Goal: Task Accomplishment & Management: Manage account settings

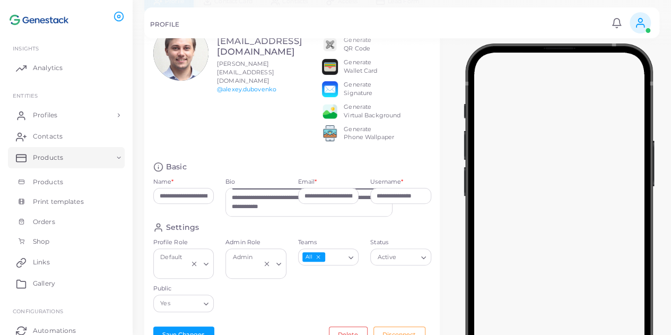
scroll to position [121, 0]
click at [92, 108] on link "Profiles" at bounding box center [66, 115] width 117 height 21
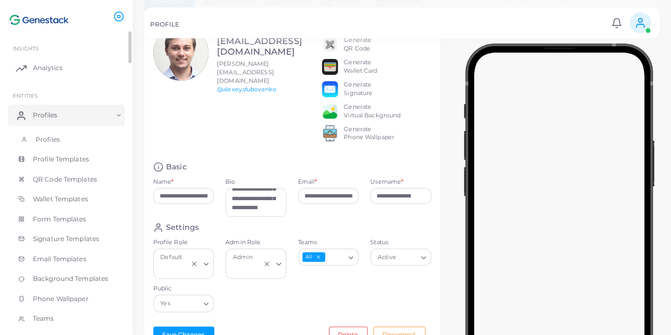
click at [101, 135] on link "Profiles" at bounding box center [66, 139] width 117 height 20
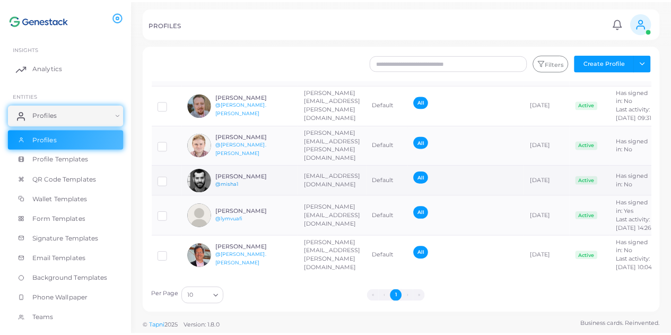
scroll to position [91, 0]
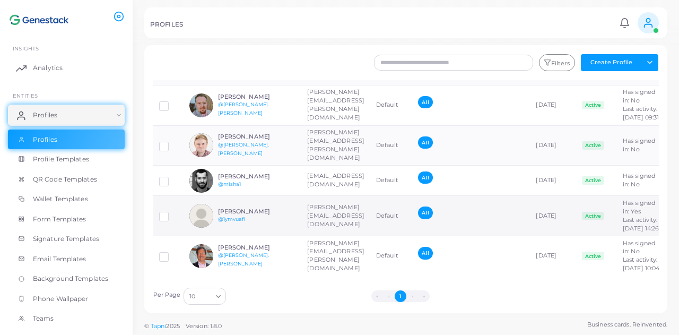
click at [249, 208] on div "[PERSON_NAME] @1ymvuafi" at bounding box center [257, 215] width 78 height 15
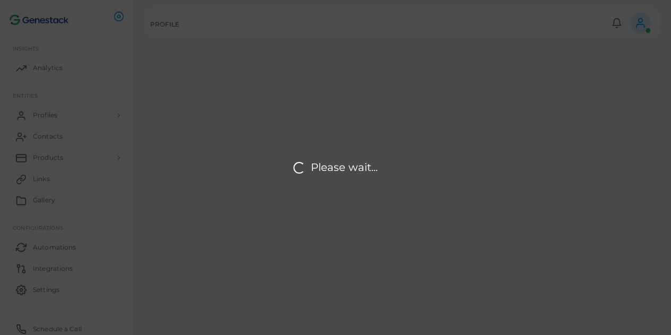
type input "**********"
type input "********"
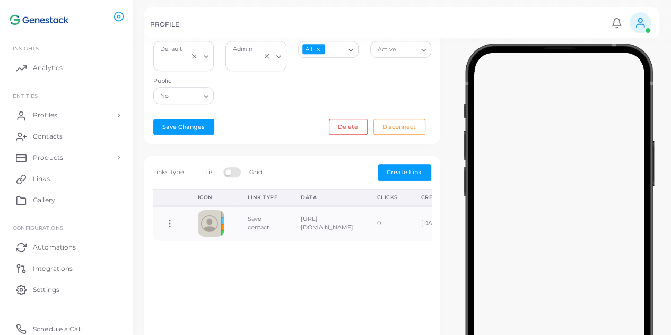
scroll to position [265, 0]
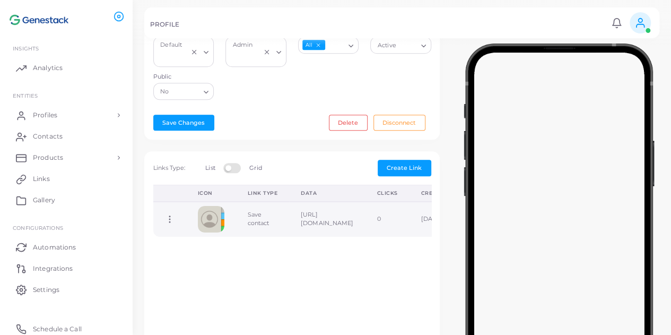
click at [365, 221] on td "[URL][DOMAIN_NAME]" at bounding box center [327, 220] width 76 height 36
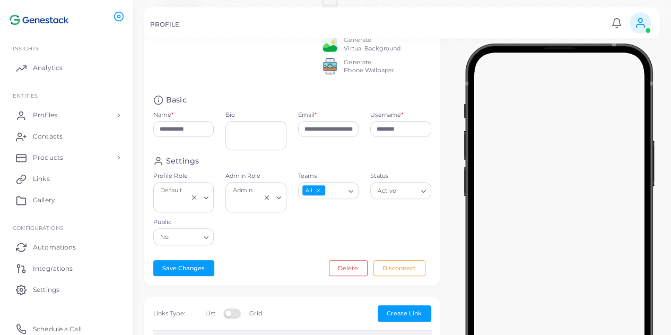
scroll to position [163, 0]
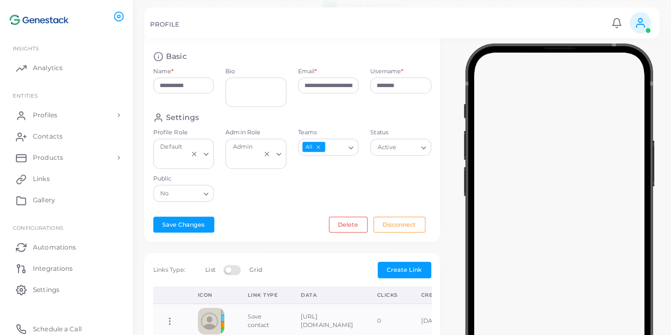
click at [386, 153] on input "Status" at bounding box center [407, 147] width 18 height 12
click at [386, 153] on input "Status" at bounding box center [396, 147] width 42 height 12
click at [310, 147] on div "All" at bounding box center [322, 146] width 47 height 14
drag, startPoint x: 240, startPoint y: 157, endPoint x: 186, endPoint y: 159, distance: 53.6
click at [239, 153] on div "Admin" at bounding box center [251, 146] width 44 height 14
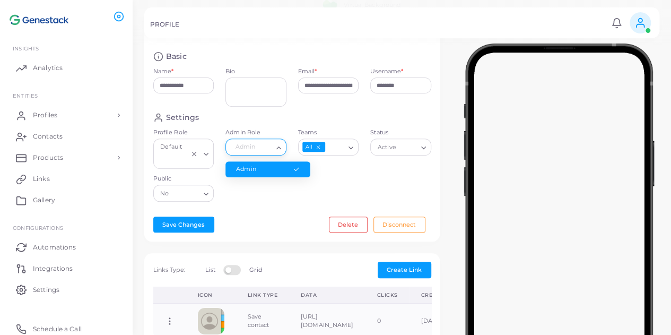
click at [177, 159] on div "Default" at bounding box center [173, 152] width 32 height 27
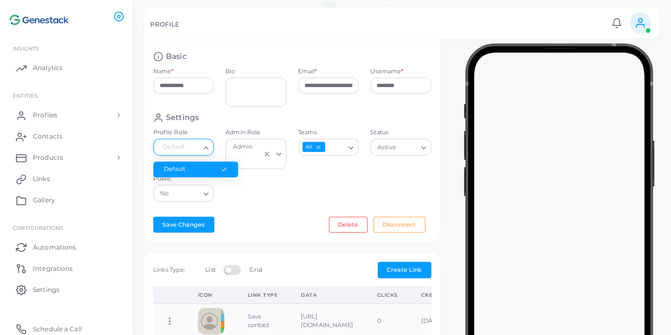
click at [194, 177] on li "Default" at bounding box center [195, 169] width 85 height 16
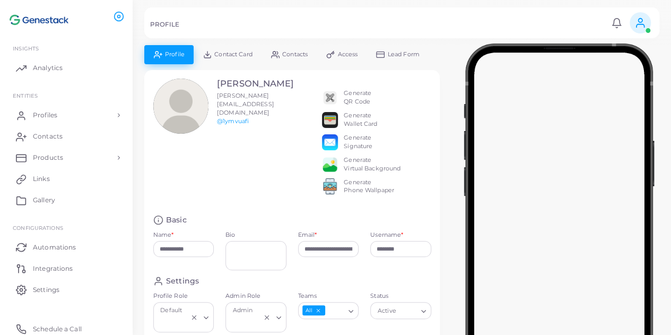
scroll to position [0, 0]
click at [282, 55] on span "Contacts" at bounding box center [294, 54] width 25 height 6
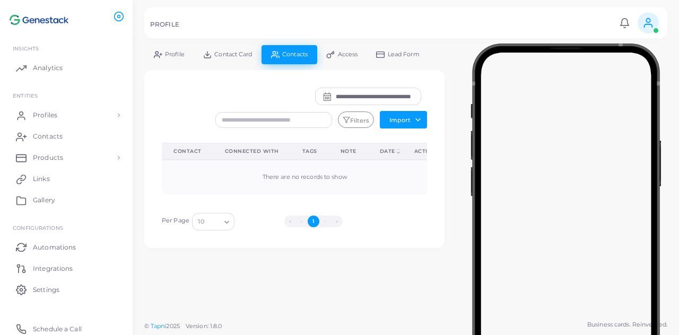
click at [342, 55] on span "Access" at bounding box center [348, 54] width 20 height 6
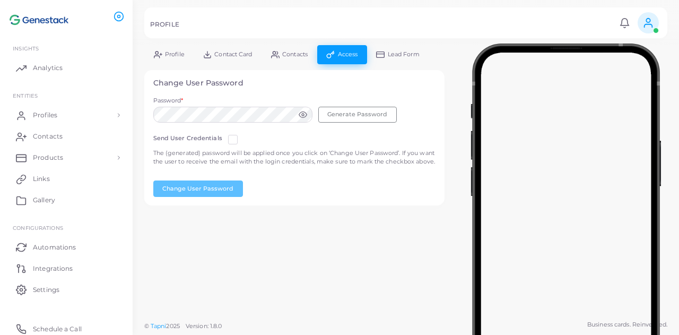
click at [386, 54] on span "Lead Form" at bounding box center [404, 54] width 32 height 6
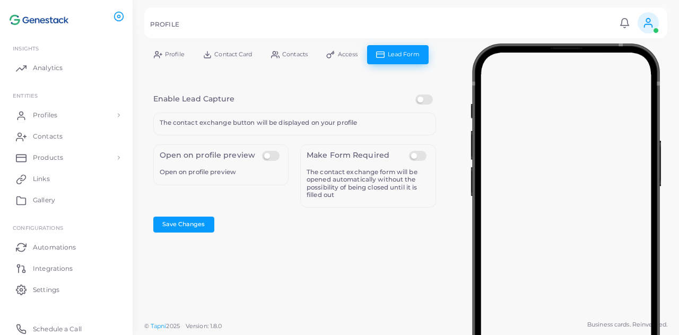
click at [277, 151] on label at bounding box center [272, 151] width 21 height 0
click at [192, 206] on div "Open on profile preview Open on profile preview" at bounding box center [220, 175] width 147 height 63
click at [192, 221] on button "Save Changes" at bounding box center [183, 224] width 61 height 16
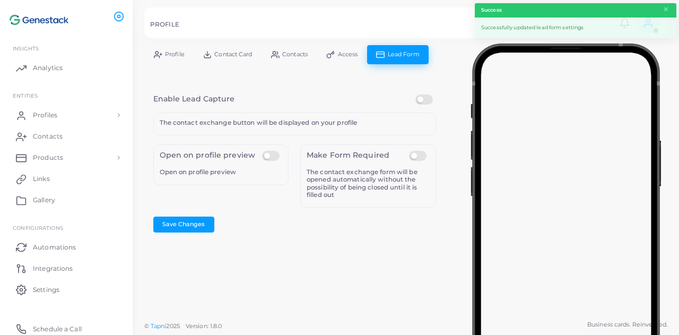
click at [170, 56] on span "Profile" at bounding box center [175, 54] width 20 height 6
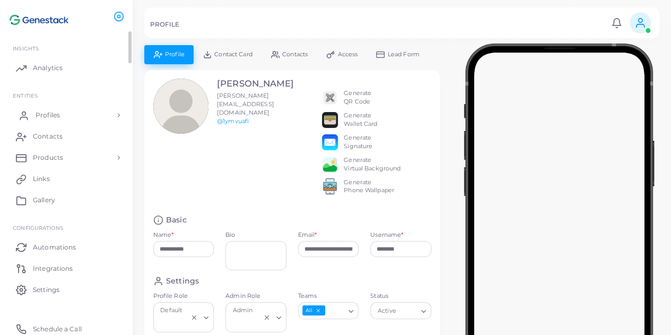
click at [74, 115] on link "Profiles" at bounding box center [66, 115] width 117 height 21
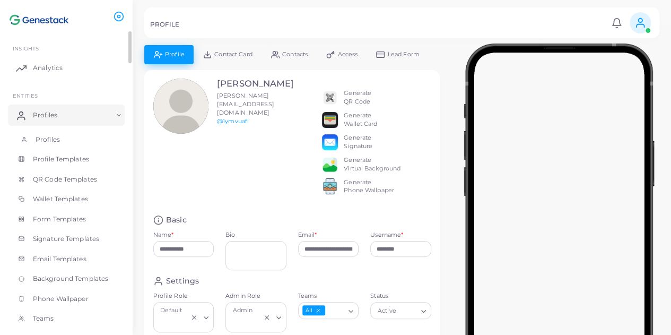
click at [69, 135] on link "Profiles" at bounding box center [66, 139] width 117 height 20
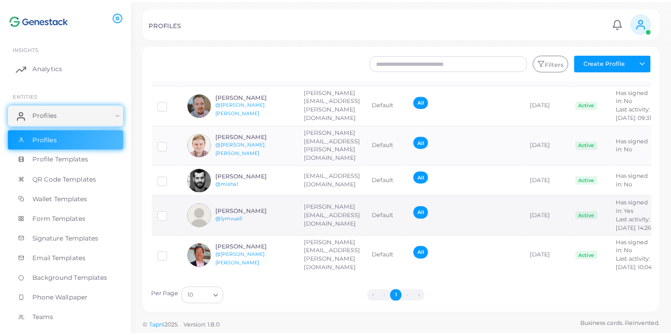
scroll to position [53, 0]
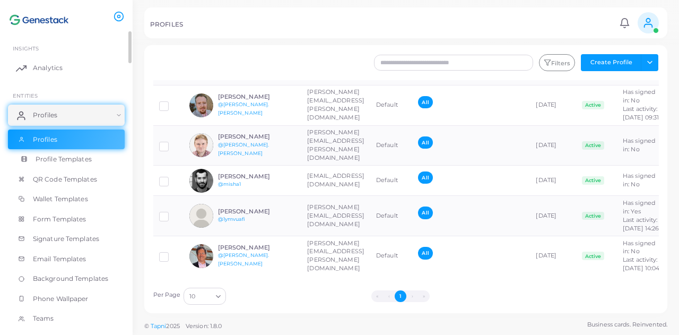
click at [73, 164] on link "Profile Templates" at bounding box center [66, 159] width 117 height 20
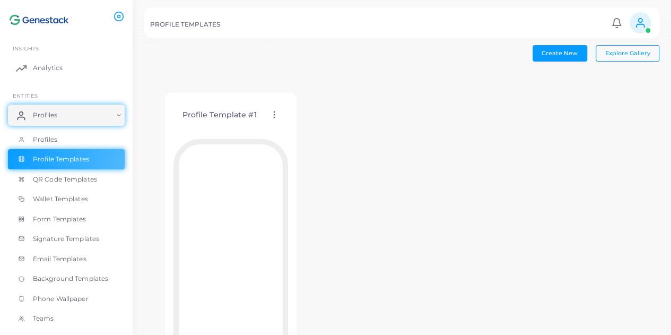
click at [271, 117] on icon at bounding box center [275, 115] width 10 height 10
click at [291, 130] on link "Edit Template" at bounding box center [315, 130] width 88 height 14
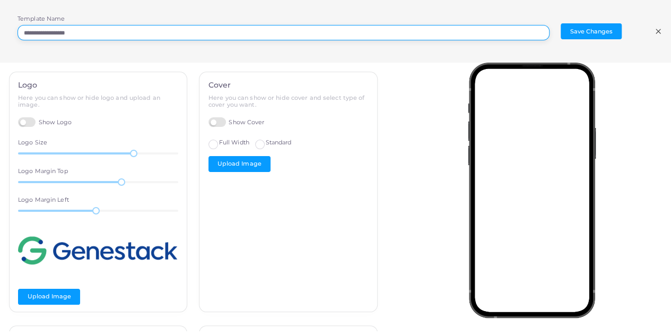
click at [386, 33] on input "**********" at bounding box center [284, 33] width 532 height 16
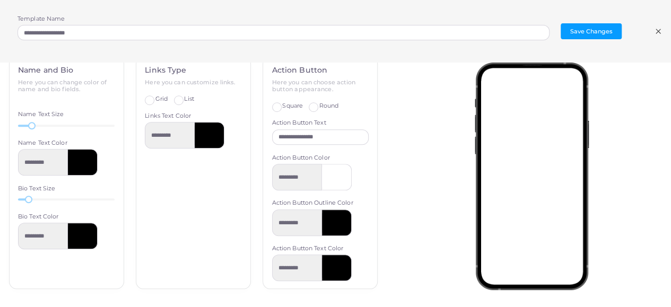
scroll to position [449, 0]
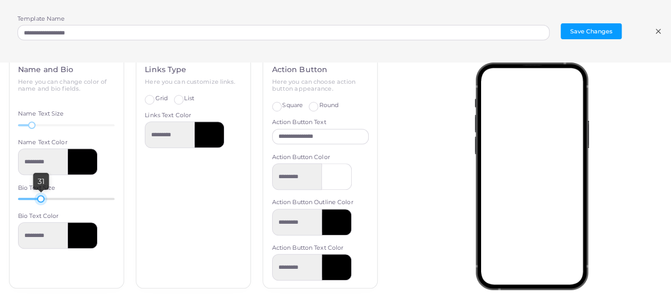
drag, startPoint x: 28, startPoint y: 196, endPoint x: 40, endPoint y: 197, distance: 12.2
click at [40, 197] on div at bounding box center [40, 198] width 7 height 7
drag, startPoint x: 40, startPoint y: 197, endPoint x: 26, endPoint y: 198, distance: 14.4
click at [26, 198] on div at bounding box center [26, 198] width 7 height 7
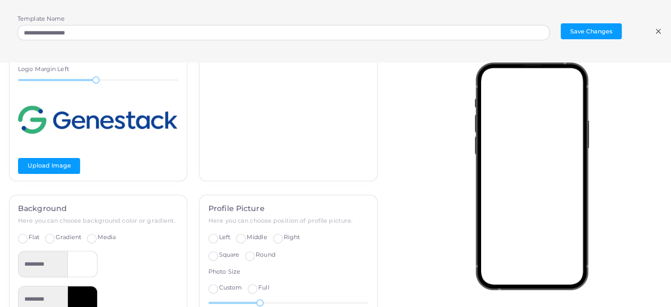
scroll to position [77, 0]
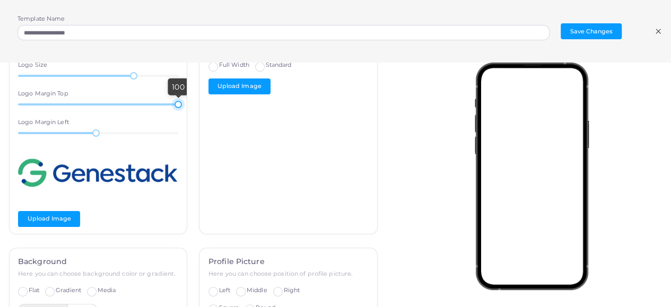
drag, startPoint x: 116, startPoint y: 102, endPoint x: 227, endPoint y: 113, distance: 111.9
click at [227, 113] on div "Logo Here you can show or hide logo and upload an image. Show Logo Logo Size 75…" at bounding box center [193, 121] width 381 height 254
click at [99, 134] on div at bounding box center [101, 132] width 7 height 7
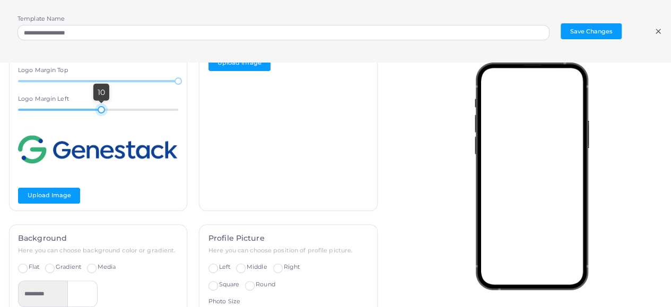
scroll to position [0, 0]
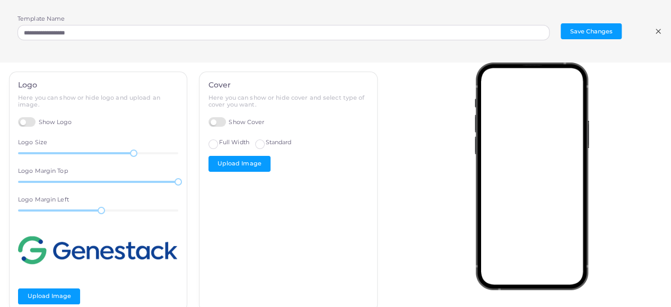
click at [386, 32] on line at bounding box center [658, 31] width 4 height 4
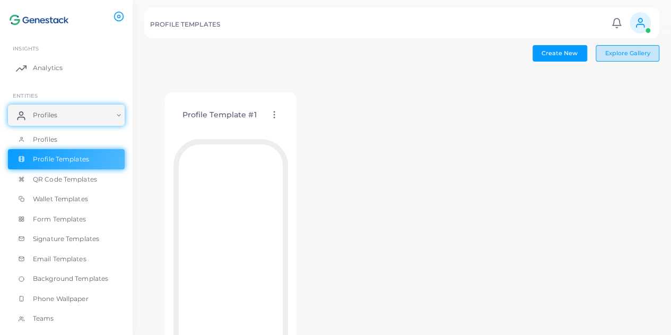
click at [386, 49] on span "Explore Gallery" at bounding box center [627, 52] width 45 height 7
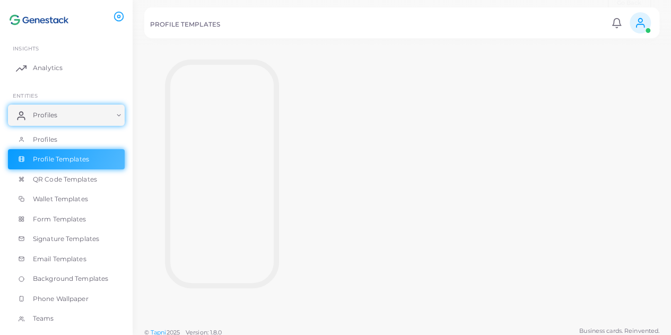
scroll to position [67, 0]
click at [48, 137] on span "Profiles" at bounding box center [48, 140] width 24 height 10
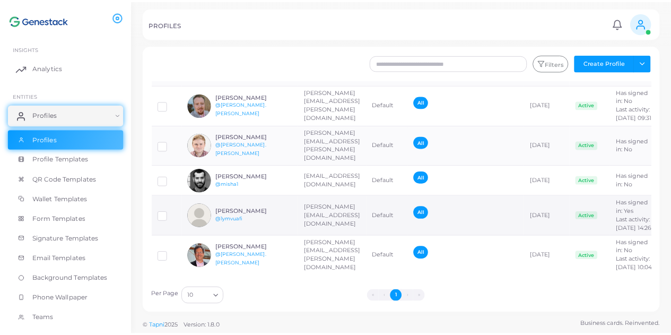
scroll to position [91, 0]
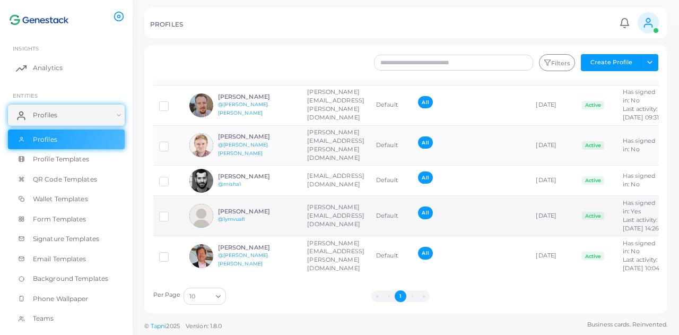
click at [283, 208] on h6 "[PERSON_NAME]" at bounding box center [257, 211] width 78 height 7
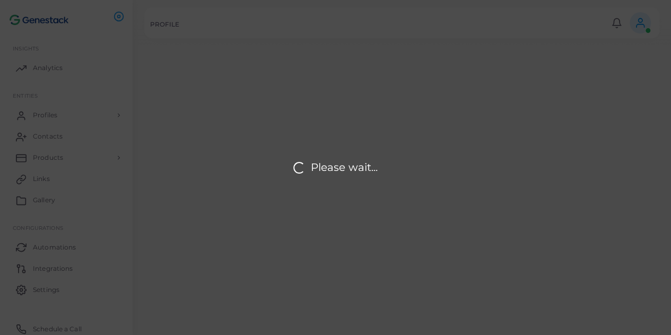
type input "**********"
type input "********"
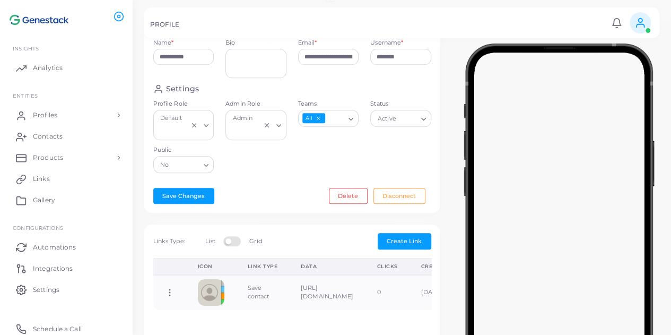
scroll to position [212, 0]
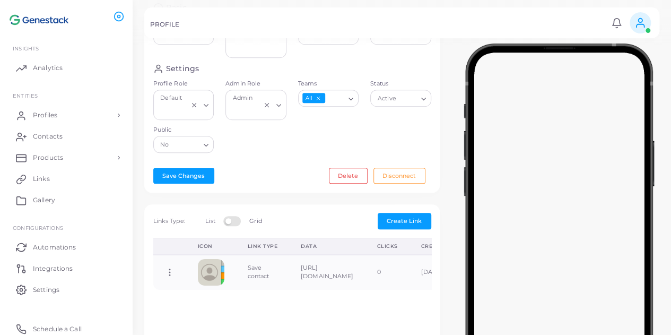
click at [177, 148] on input "Public" at bounding box center [185, 145] width 28 height 12
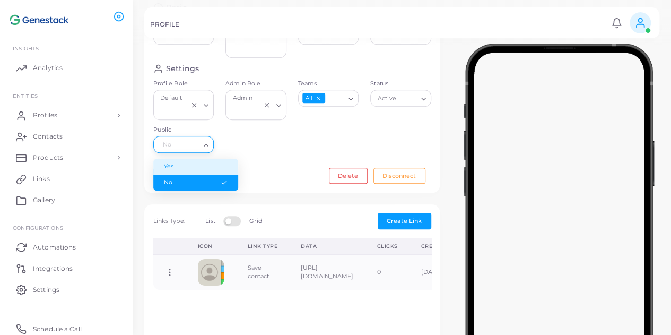
click at [209, 170] on li "Yes" at bounding box center [195, 167] width 85 height 16
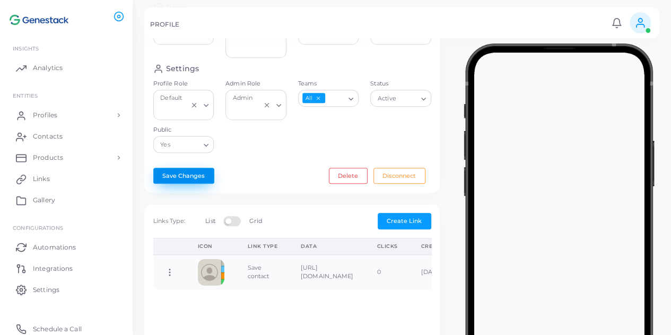
click at [198, 184] on button "Save Changes" at bounding box center [183, 176] width 61 height 16
click at [85, 114] on link "Profiles" at bounding box center [66, 115] width 117 height 21
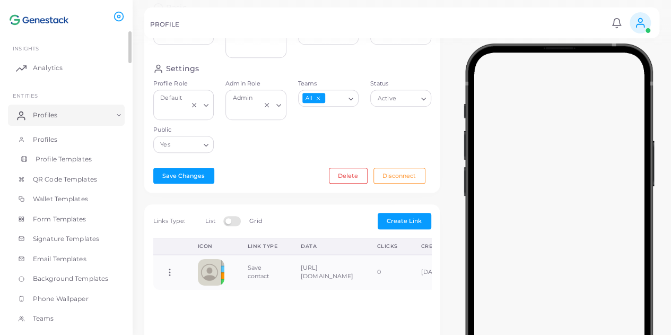
click at [81, 154] on span "Profile Templates" at bounding box center [64, 159] width 56 height 10
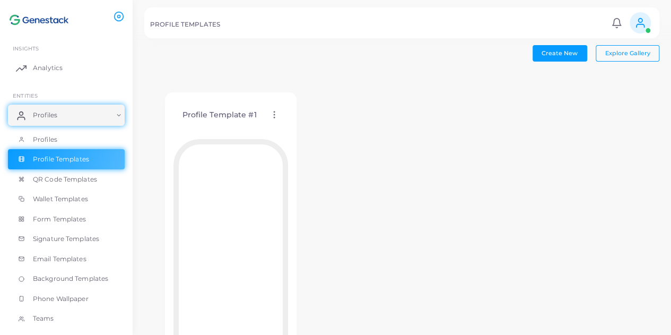
click at [275, 112] on icon at bounding box center [275, 115] width 10 height 10
click at [301, 124] on span "Edit Template" at bounding box center [317, 125] width 40 height 8
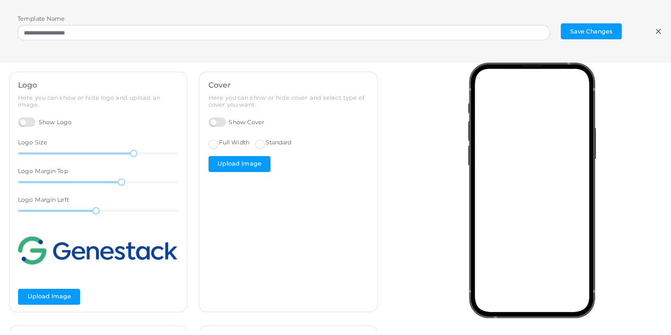
scroll to position [53, 0]
click at [117, 183] on div at bounding box center [117, 181] width 7 height 7
drag, startPoint x: 127, startPoint y: 154, endPoint x: 75, endPoint y: 157, distance: 52.6
click at [75, 157] on div at bounding box center [76, 153] width 7 height 7
drag, startPoint x: 116, startPoint y: 183, endPoint x: 190, endPoint y: 176, distance: 74.0
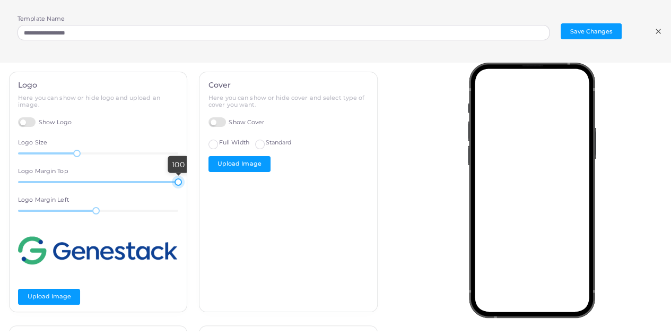
click at [190, 176] on div "Logo Here you can show or hide logo and upload an image. Show Logo Logo Size 43…" at bounding box center [193, 199] width 381 height 254
click at [386, 29] on icon at bounding box center [658, 31] width 8 height 8
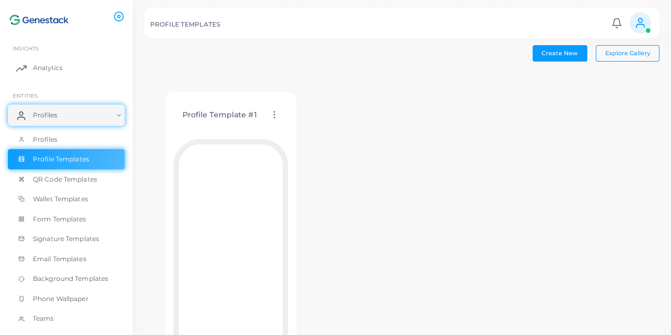
scroll to position [0, 0]
click at [386, 51] on span "Explore Gallery" at bounding box center [627, 52] width 45 height 7
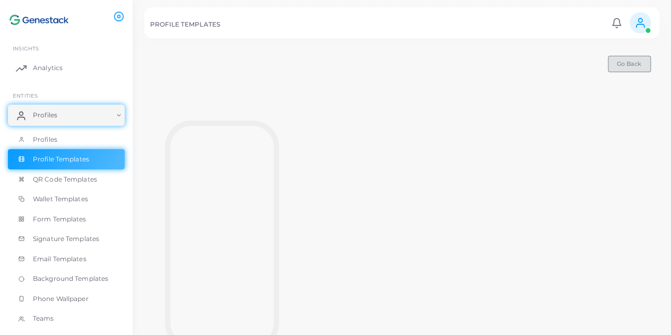
click at [386, 62] on span "Go Back" at bounding box center [629, 63] width 24 height 7
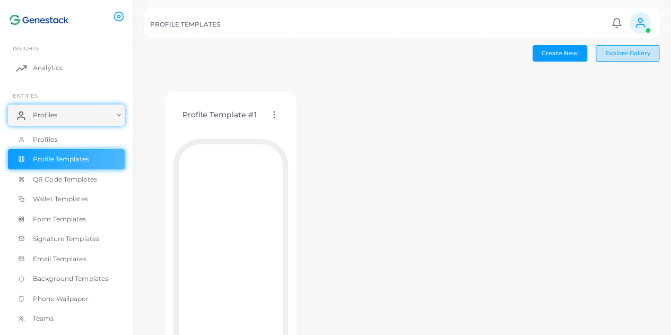
click at [386, 57] on button "Explore Gallery" at bounding box center [628, 53] width 64 height 16
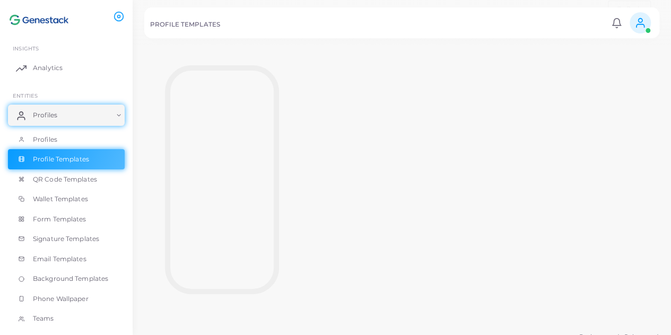
scroll to position [67, 0]
click at [110, 60] on link "Analytics" at bounding box center [66, 67] width 117 height 21
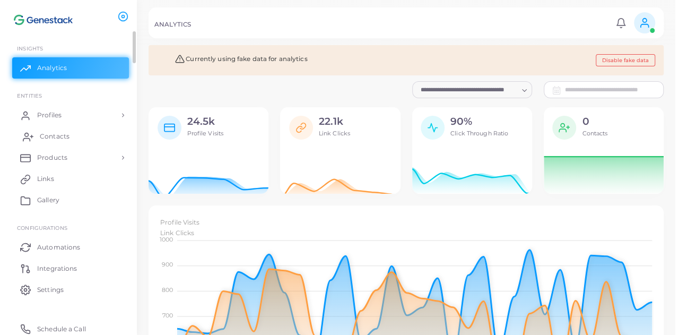
scroll to position [9, 8]
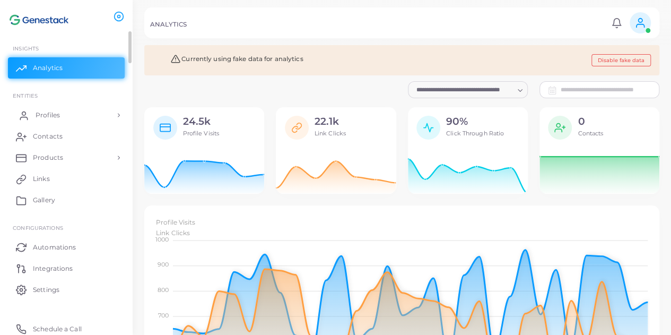
click at [76, 116] on link "Profiles" at bounding box center [66, 115] width 117 height 21
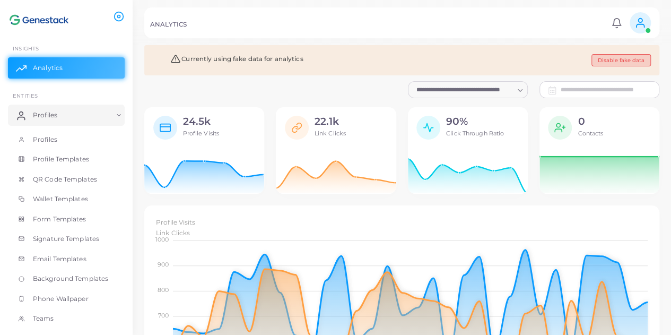
click at [386, 62] on button "Disable fake data" at bounding box center [621, 60] width 59 height 12
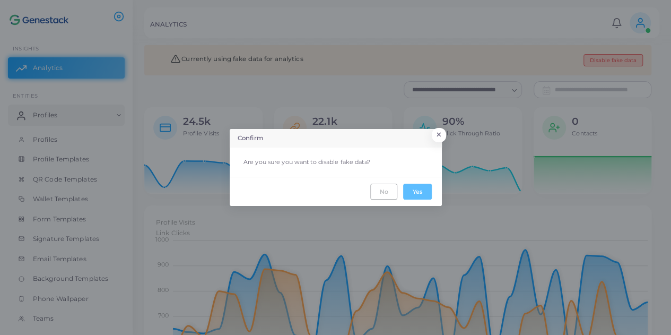
scroll to position [8, 8]
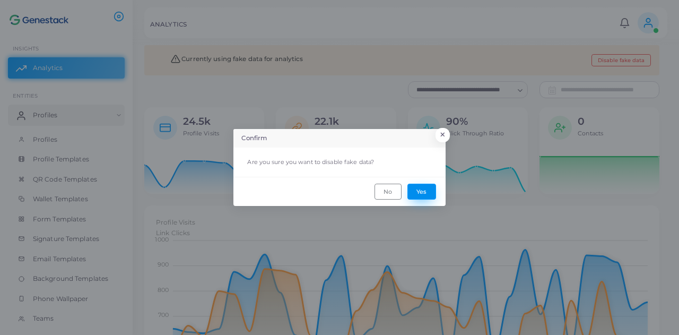
click at [386, 192] on button "Yes" at bounding box center [421, 192] width 29 height 16
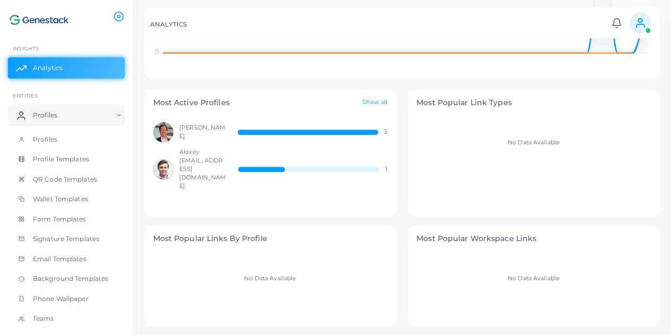
scroll to position [304, 0]
click at [374, 101] on link "Show all" at bounding box center [374, 101] width 25 height 9
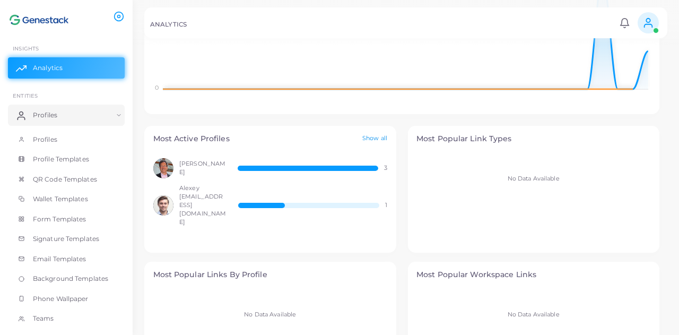
scroll to position [8, 8]
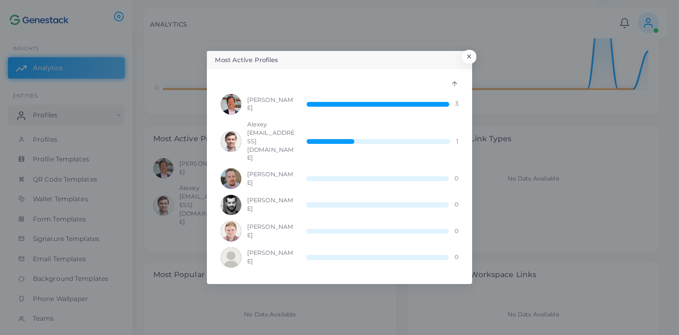
drag, startPoint x: 338, startPoint y: 146, endPoint x: 368, endPoint y: 138, distance: 30.6
click at [347, 143] on div "Alexey [EMAIL_ADDRESS][DOMAIN_NAME] 1" at bounding box center [339, 141] width 237 height 42
click at [386, 66] on button "×" at bounding box center [468, 60] width 14 height 14
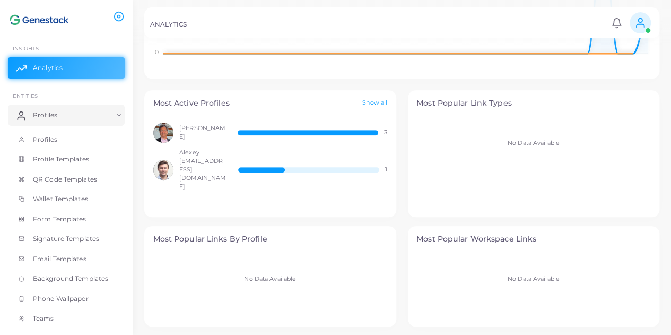
scroll to position [304, 0]
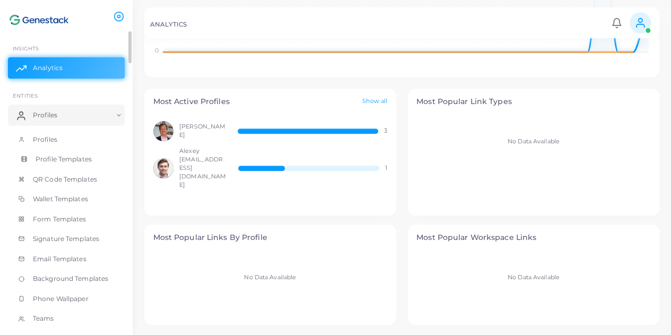
click at [67, 166] on link "Profile Templates" at bounding box center [66, 159] width 117 height 20
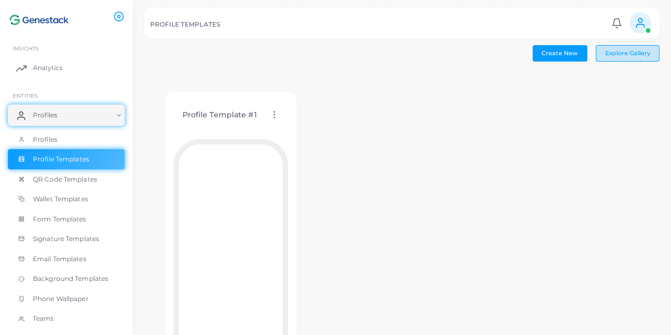
click at [386, 47] on button "Explore Gallery" at bounding box center [628, 53] width 64 height 16
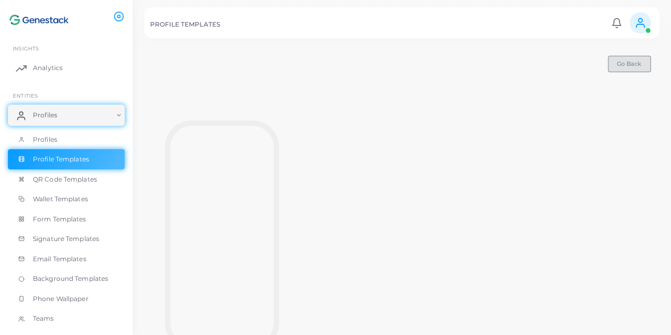
click at [386, 62] on span "Go Back" at bounding box center [629, 63] width 24 height 7
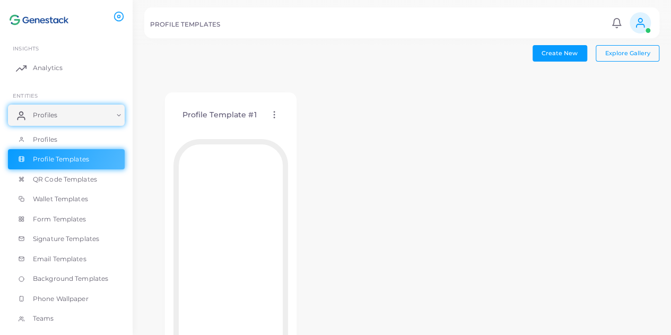
click at [58, 18] on img at bounding box center [39, 20] width 59 height 20
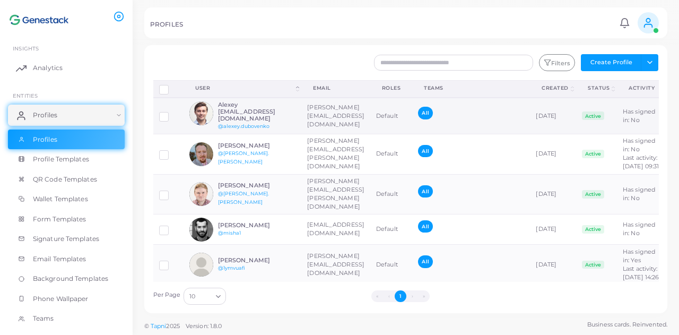
click at [294, 111] on h6 "Alexey [EMAIL_ADDRESS][DOMAIN_NAME]" at bounding box center [257, 111] width 78 height 21
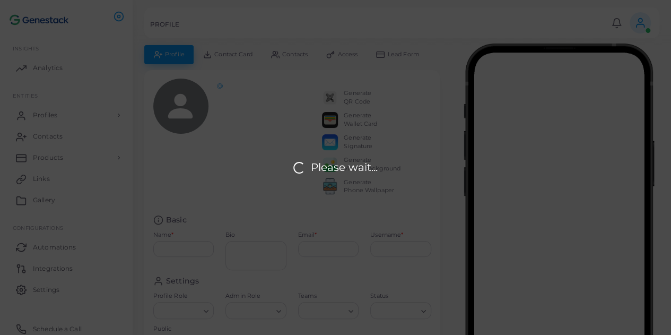
type input "**********"
type textarea "**********"
type input "**********"
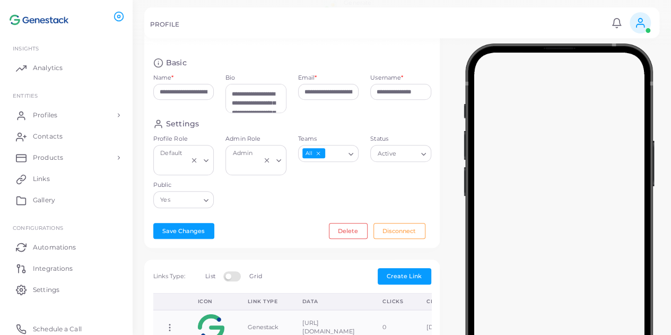
scroll to position [159, 0]
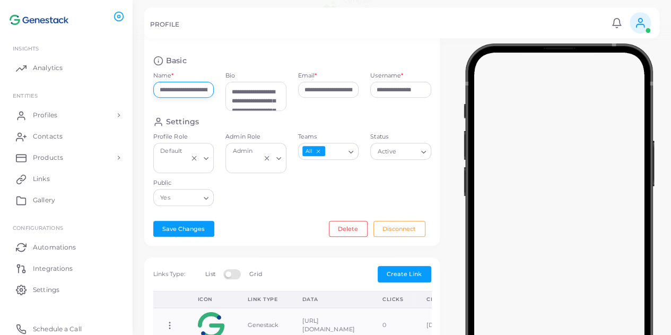
click at [197, 98] on input "**********" at bounding box center [183, 90] width 61 height 16
type input "**********"
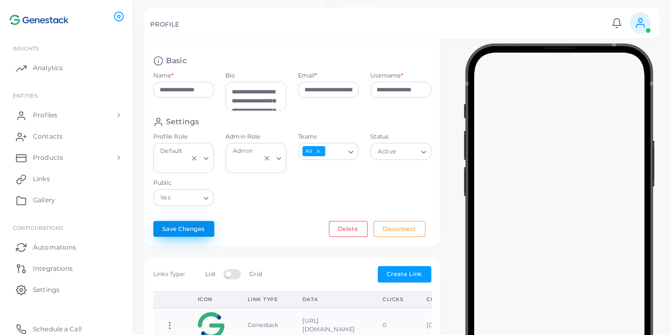
click at [198, 232] on button "Save Changes" at bounding box center [183, 229] width 61 height 16
click at [241, 107] on textarea "**********" at bounding box center [255, 96] width 61 height 29
drag, startPoint x: 264, startPoint y: 101, endPoint x: 215, endPoint y: 97, distance: 49.5
click at [215, 97] on div "**********" at bounding box center [292, 86] width 290 height 61
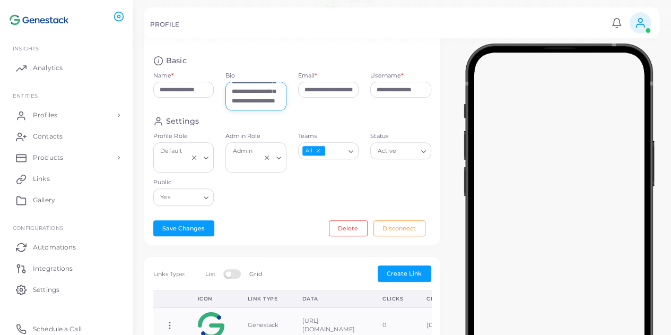
scroll to position [215, 0]
drag, startPoint x: 264, startPoint y: 107, endPoint x: 267, endPoint y: 118, distance: 12.0
click at [267, 110] on textarea "**********" at bounding box center [255, 96] width 61 height 29
type textarea "**********"
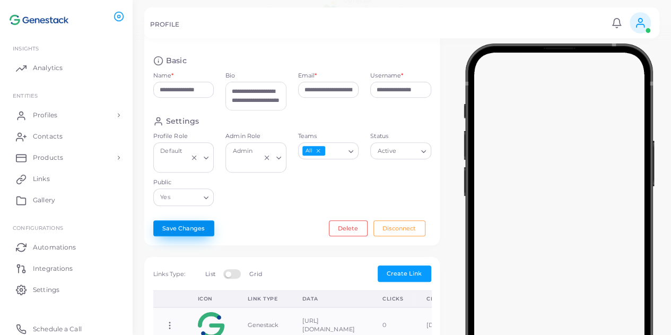
click at [185, 233] on button "Save Changes" at bounding box center [183, 228] width 61 height 16
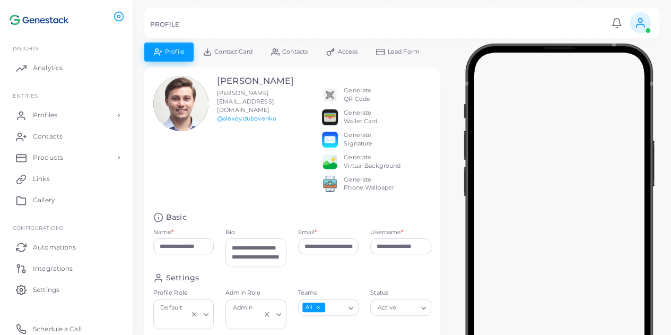
scroll to position [0, 0]
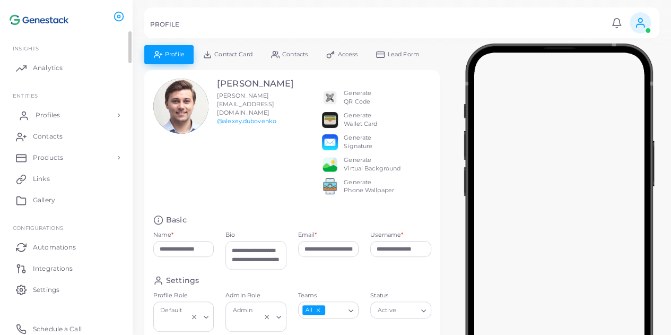
click at [58, 119] on link "Profiles" at bounding box center [66, 115] width 117 height 21
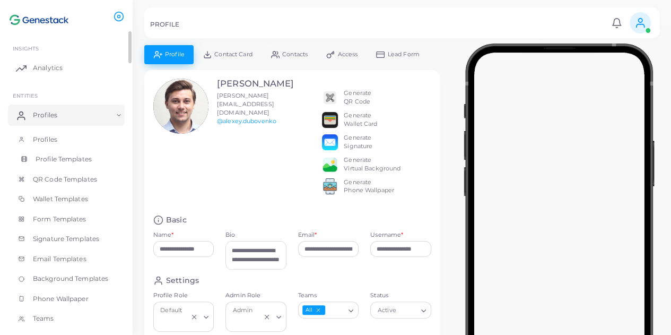
click at [90, 158] on span "Profile Templates" at bounding box center [64, 159] width 56 height 10
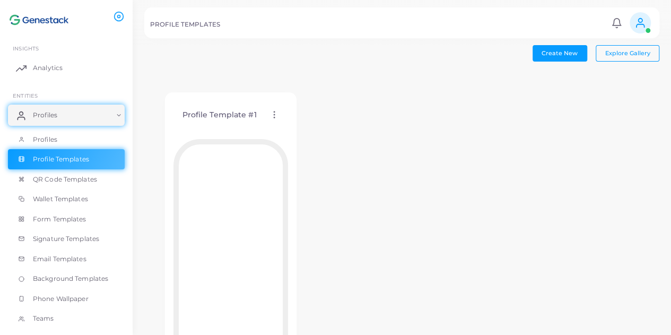
click at [386, 26] on span at bounding box center [640, 22] width 21 height 21
click at [386, 24] on icon at bounding box center [640, 25] width 8 height 3
click at [386, 25] on icon at bounding box center [616, 21] width 8 height 7
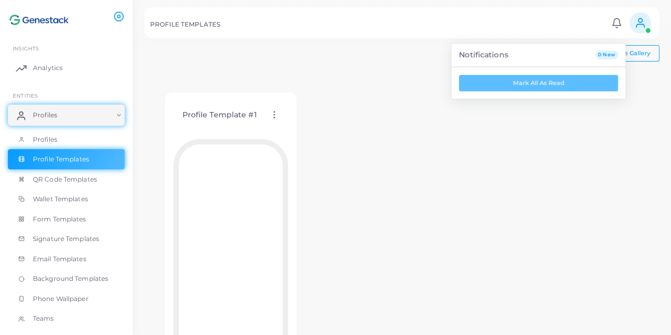
click at [386, 25] on icon at bounding box center [616, 21] width 8 height 7
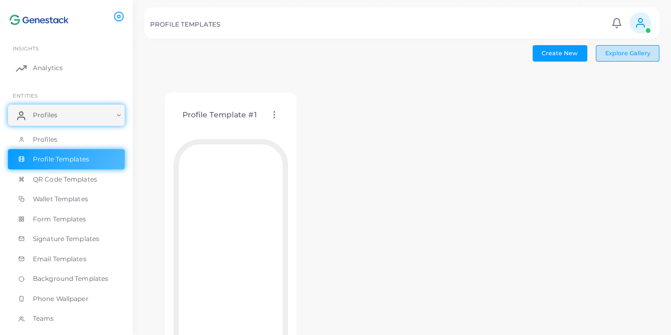
click at [386, 53] on span "Explore Gallery" at bounding box center [627, 52] width 45 height 7
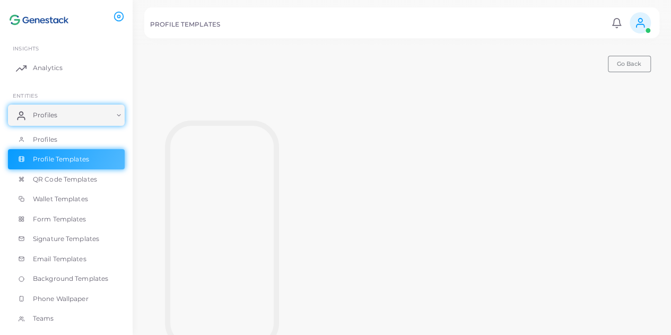
click at [225, 100] on div at bounding box center [221, 236] width 155 height 293
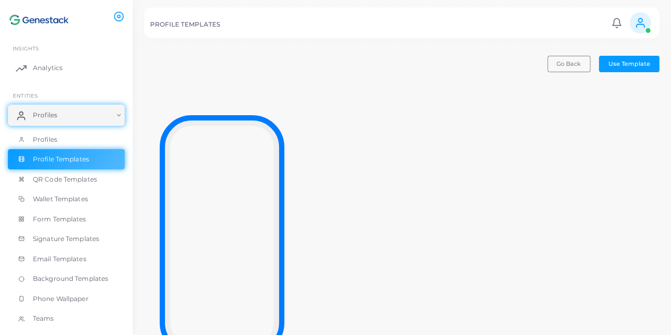
click at [230, 100] on div at bounding box center [221, 236] width 155 height 293
click at [255, 115] on div at bounding box center [222, 236] width 115 height 253
click at [386, 66] on span "Use Template" at bounding box center [630, 63] width 42 height 7
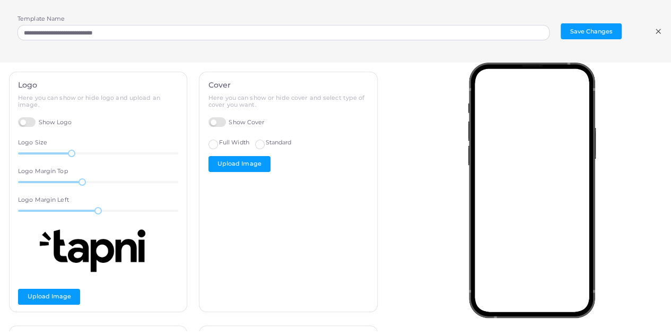
click at [386, 29] on icon at bounding box center [658, 31] width 8 height 8
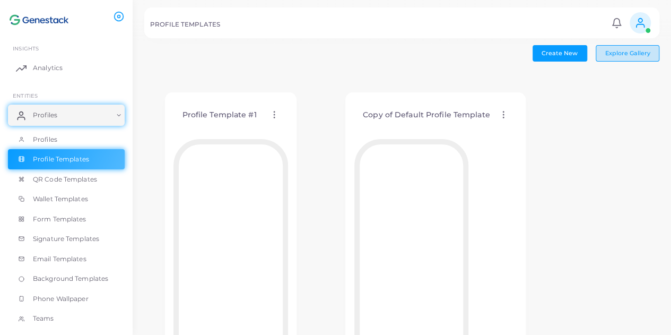
click at [386, 56] on span "Explore Gallery" at bounding box center [627, 52] width 45 height 7
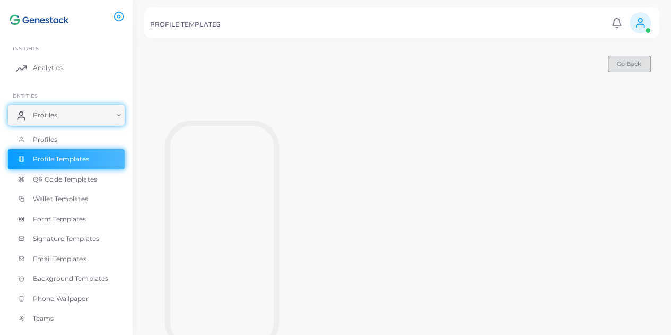
click at [386, 57] on button "Go Back" at bounding box center [629, 64] width 43 height 16
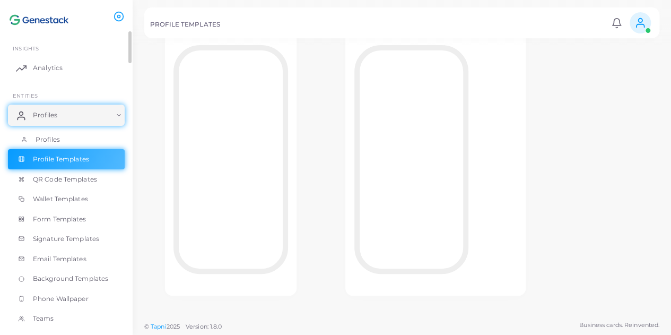
click at [51, 139] on span "Profiles" at bounding box center [48, 140] width 24 height 10
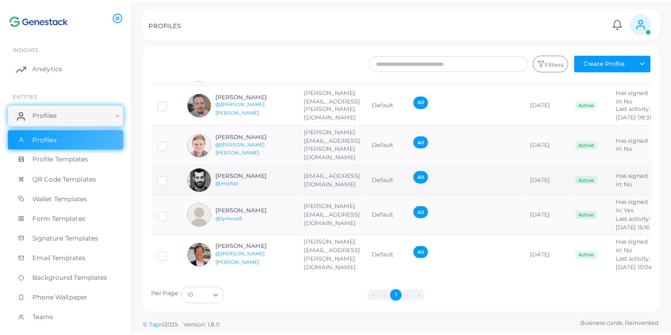
scroll to position [91, 0]
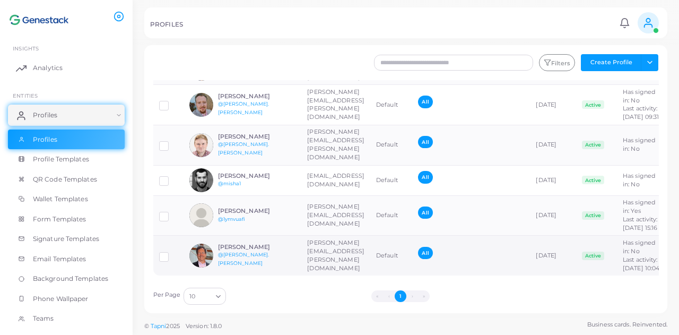
click at [370, 254] on td "[PERSON_NAME][EMAIL_ADDRESS][PERSON_NAME][DOMAIN_NAME]" at bounding box center [335, 256] width 69 height 40
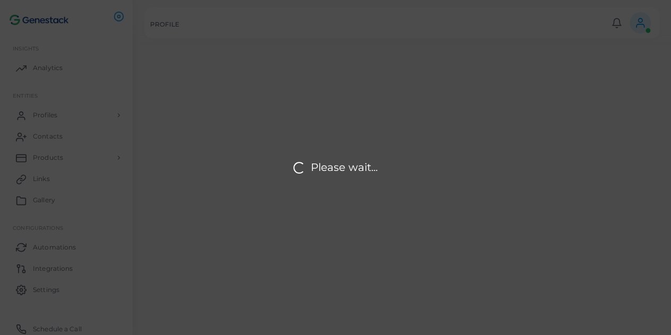
type input "**********"
type textarea "**********"
type input "**********"
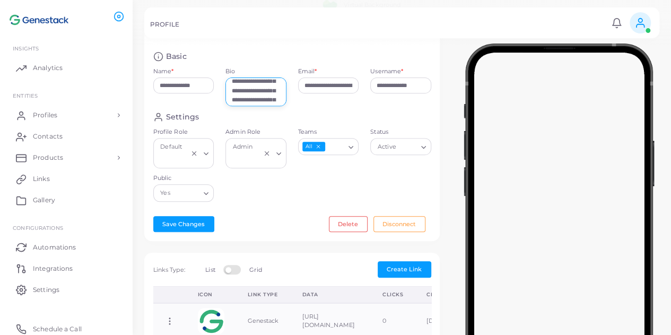
scroll to position [42, 0]
click at [264, 105] on textarea "**********" at bounding box center [255, 91] width 61 height 29
drag, startPoint x: 256, startPoint y: 103, endPoint x: 273, endPoint y: 109, distance: 18.3
click at [273, 106] on textarea "**********" at bounding box center [255, 91] width 61 height 29
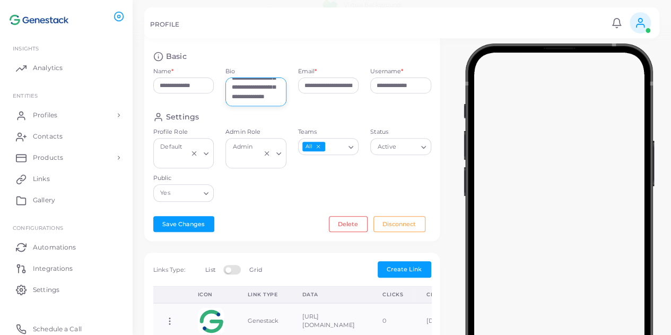
scroll to position [112, 0]
click at [177, 229] on button "Save Changes" at bounding box center [183, 224] width 61 height 16
click at [267, 97] on textarea "**********" at bounding box center [255, 91] width 61 height 29
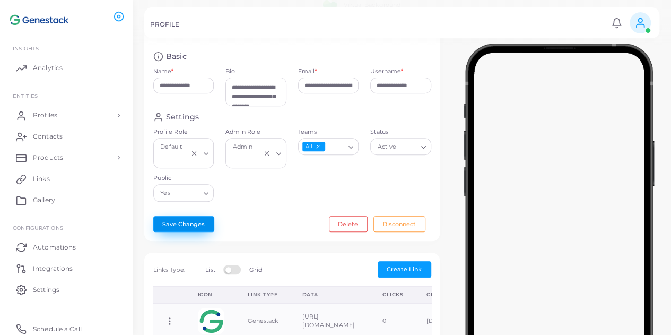
click at [196, 232] on button "Save Changes" at bounding box center [183, 224] width 61 height 16
drag, startPoint x: 268, startPoint y: 96, endPoint x: 218, endPoint y: 93, distance: 50.5
click at [218, 93] on div "**********" at bounding box center [292, 81] width 290 height 60
type textarea "**********"
click at [184, 230] on button "Save Changes" at bounding box center [183, 224] width 61 height 16
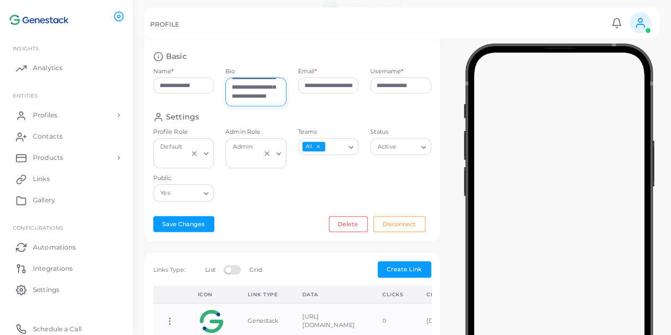
scroll to position [103, 0]
click at [186, 232] on button "Save Changes" at bounding box center [183, 224] width 61 height 16
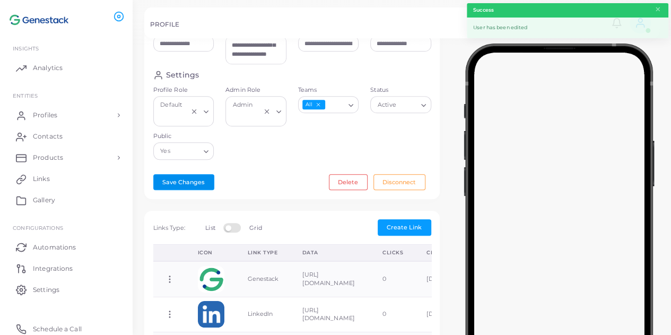
scroll to position [163, 0]
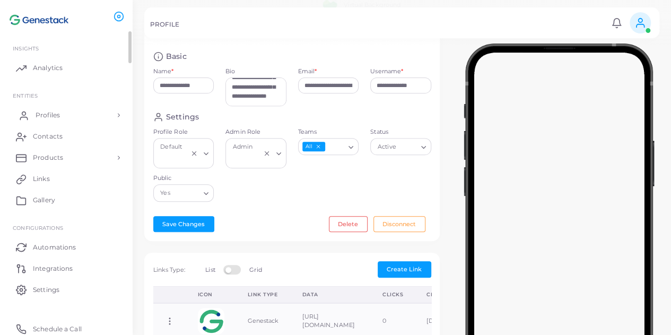
click at [69, 115] on link "Profiles" at bounding box center [66, 115] width 117 height 21
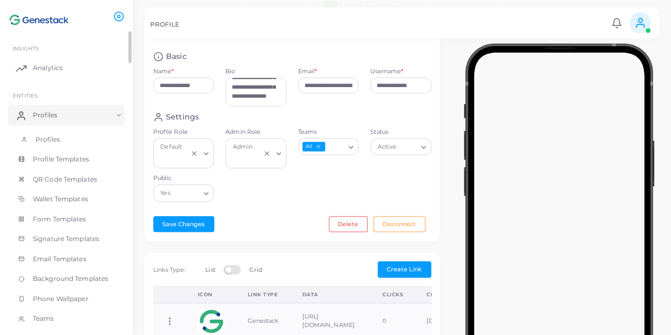
click at [74, 135] on link "Profiles" at bounding box center [66, 139] width 117 height 20
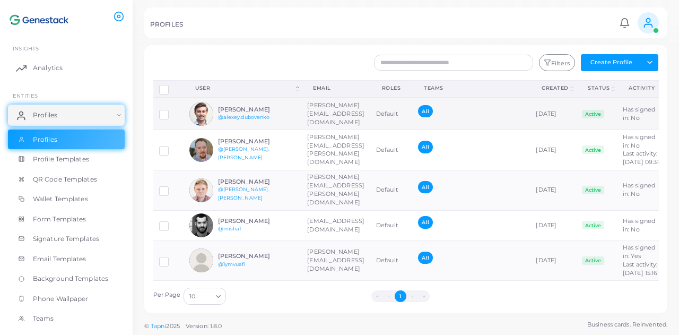
click at [297, 111] on td "[PERSON_NAME] @[PERSON_NAME].dubovenko" at bounding box center [243, 114] width 118 height 32
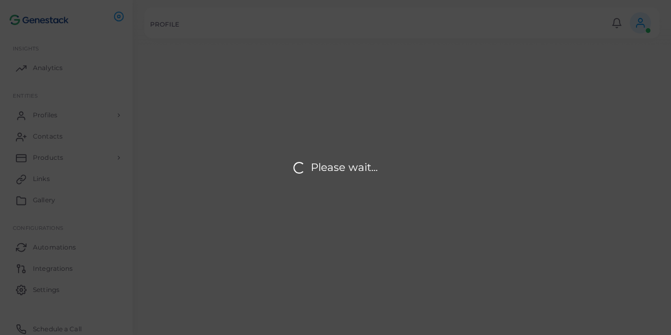
type input "**********"
type textarea "**********"
type input "**********"
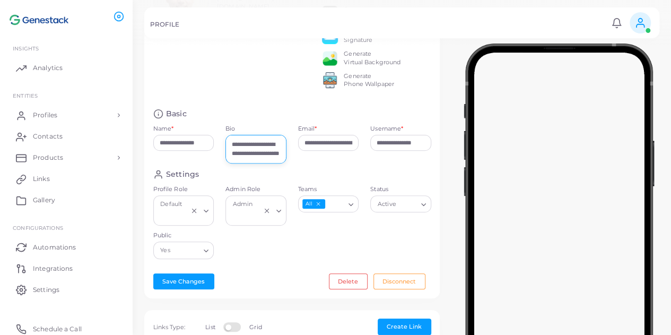
scroll to position [19, 0]
click at [58, 115] on span "Profiles" at bounding box center [48, 115] width 24 height 10
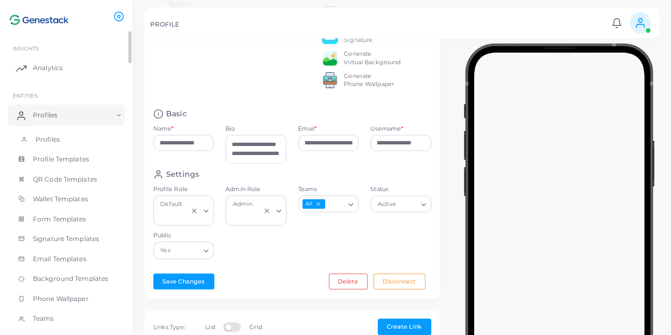
click at [98, 140] on link "Profiles" at bounding box center [66, 139] width 117 height 20
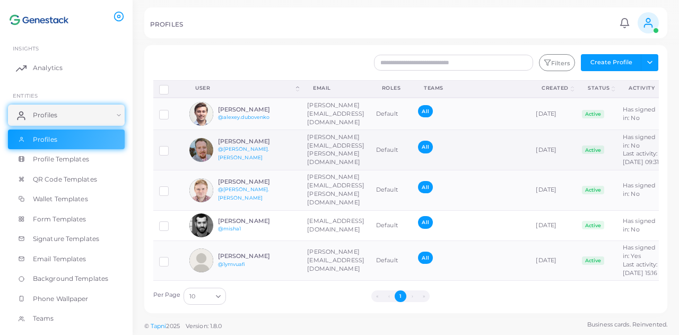
click at [268, 146] on div "[PERSON_NAME] @[PERSON_NAME].[PERSON_NAME]" at bounding box center [242, 150] width 106 height 24
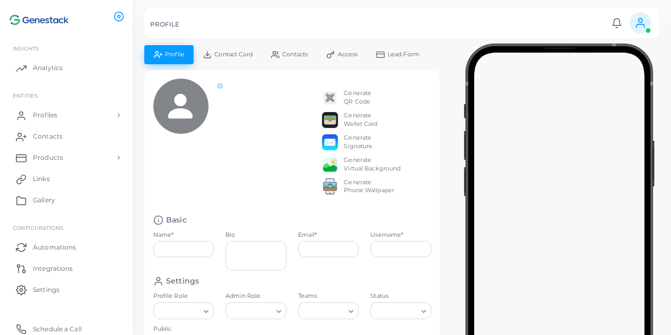
type input "**********"
type textarea "**********"
type input "**********"
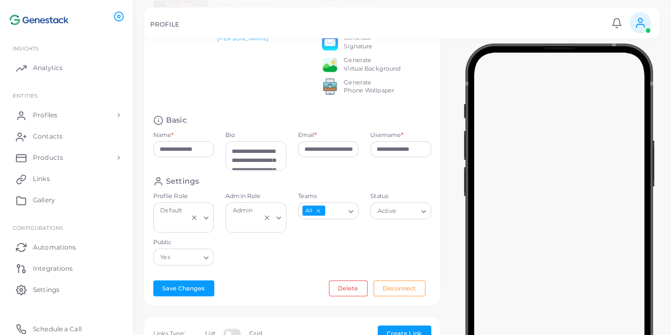
scroll to position [106, 0]
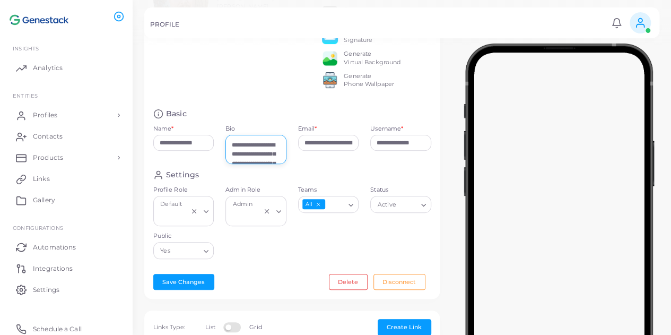
click at [266, 159] on textarea "**********" at bounding box center [255, 149] width 61 height 29
drag, startPoint x: 267, startPoint y: 152, endPoint x: 212, endPoint y: 151, distance: 54.7
click at [212, 151] on div "**********" at bounding box center [292, 139] width 290 height 60
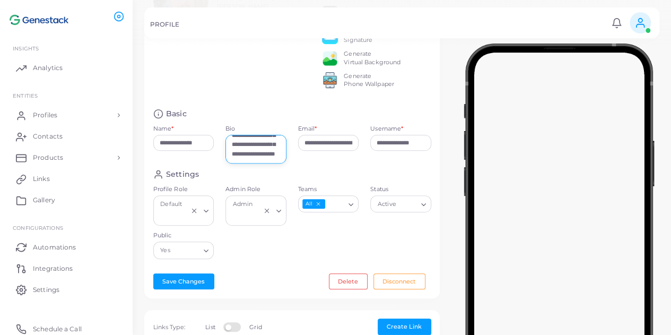
drag, startPoint x: 261, startPoint y: 157, endPoint x: 272, endPoint y: 198, distance: 42.9
click at [272, 198] on form "**********" at bounding box center [292, 187] width 278 height 156
type textarea "**********"
drag, startPoint x: 189, startPoint y: 281, endPoint x: 194, endPoint y: 279, distance: 5.5
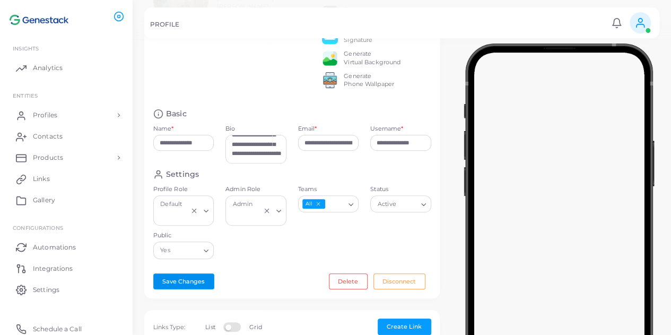
click at [190, 281] on button "Save Changes" at bounding box center [183, 281] width 61 height 16
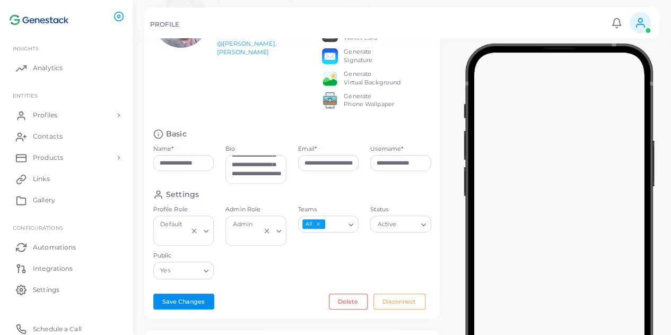
scroll to position [4, 0]
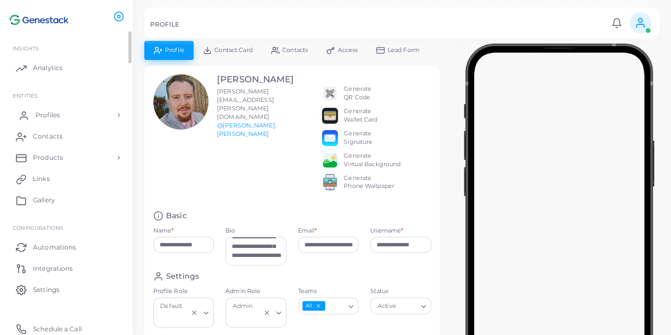
click at [110, 118] on link "Profiles" at bounding box center [66, 115] width 117 height 21
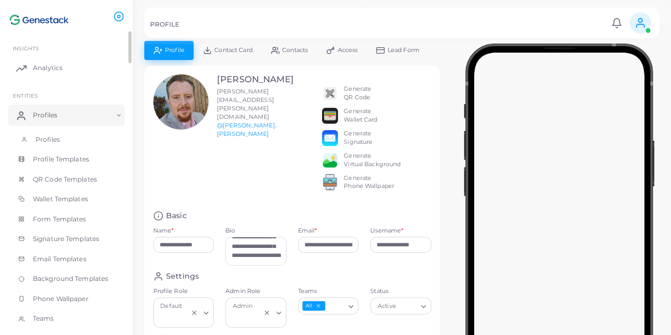
click at [94, 133] on link "Profiles" at bounding box center [66, 139] width 117 height 20
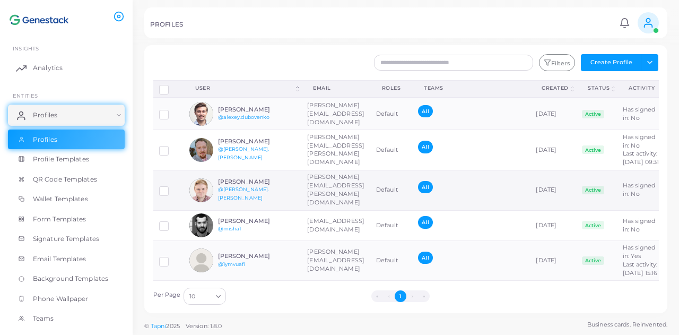
click at [263, 185] on h6 "[PERSON_NAME]" at bounding box center [257, 181] width 78 height 7
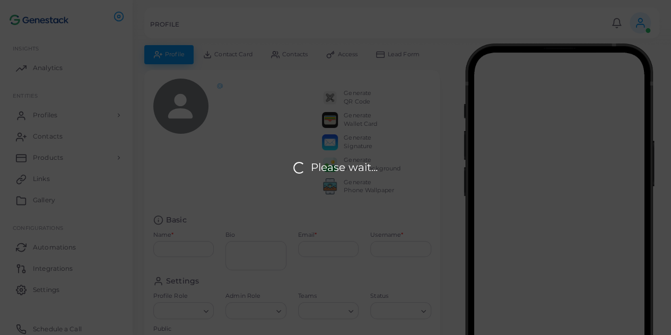
type input "**********"
type textarea "**********"
type input "**********"
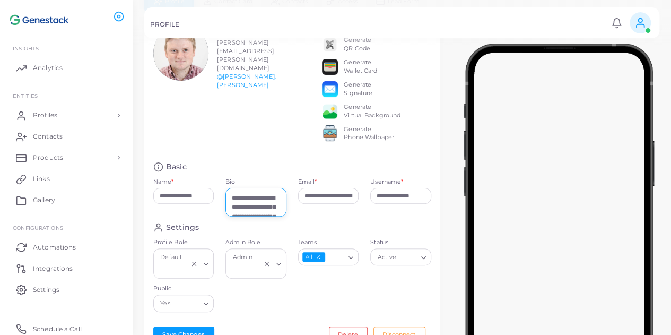
drag, startPoint x: 274, startPoint y: 207, endPoint x: 204, endPoint y: 207, distance: 70.0
click at [204, 207] on div "**********" at bounding box center [292, 192] width 290 height 60
drag, startPoint x: 270, startPoint y: 210, endPoint x: 270, endPoint y: 253, distance: 43.0
click at [270, 253] on form "**********" at bounding box center [292, 240] width 278 height 156
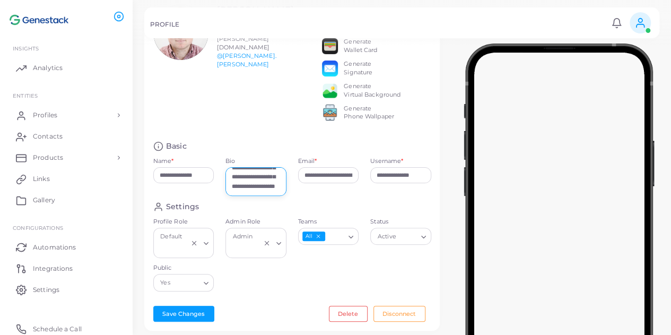
scroll to position [106, 0]
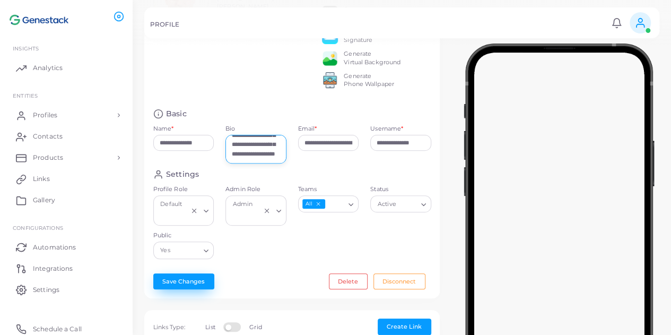
type textarea "**********"
click at [197, 284] on button "Save Changes" at bounding box center [183, 281] width 61 height 16
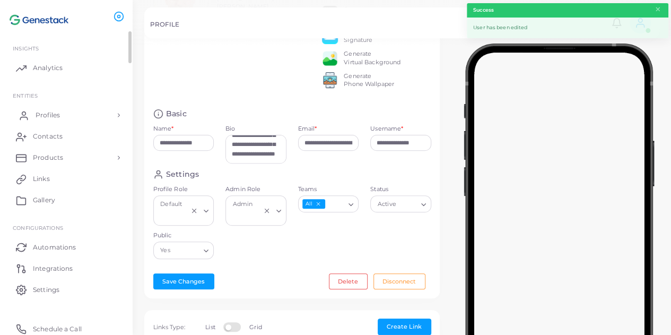
click at [113, 116] on link "Profiles" at bounding box center [66, 115] width 117 height 21
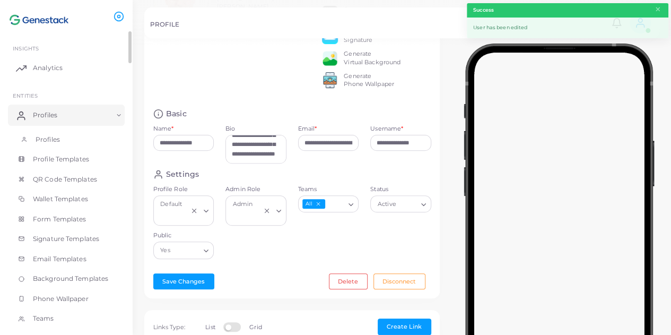
click at [103, 141] on link "Profiles" at bounding box center [66, 139] width 117 height 20
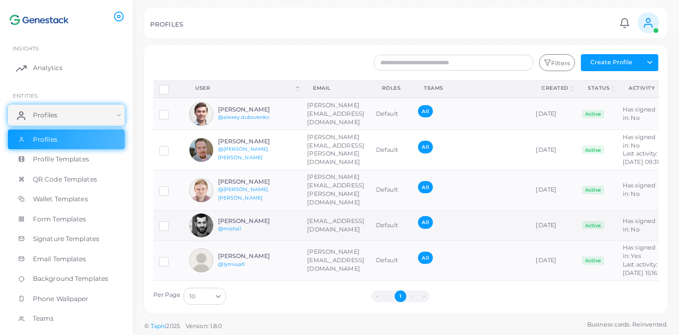
click at [245, 224] on h6 "[PERSON_NAME]" at bounding box center [257, 221] width 78 height 7
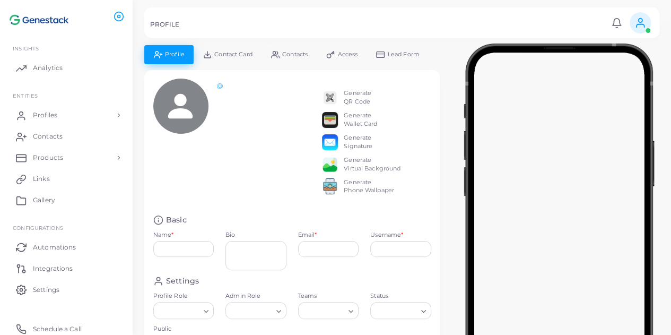
type input "**********"
type textarea "**********"
type input "**********"
type input "******"
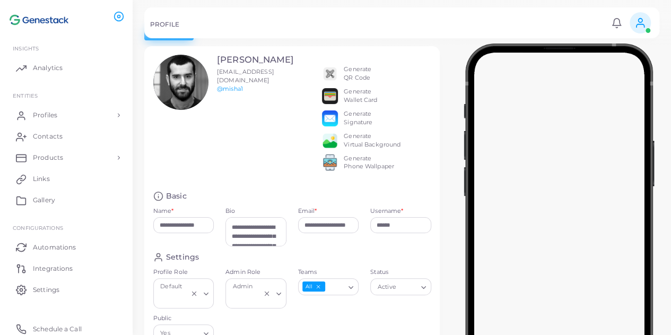
scroll to position [53, 0]
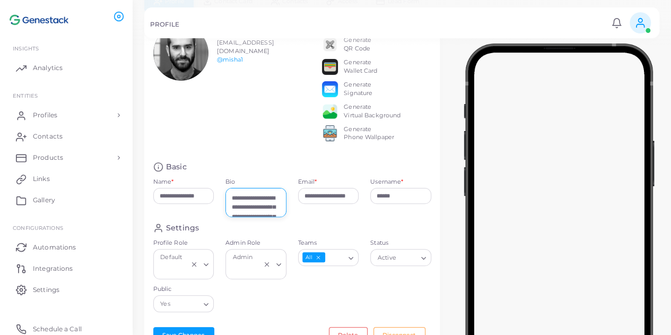
drag, startPoint x: 267, startPoint y: 202, endPoint x: 222, endPoint y: 207, distance: 45.9
click at [220, 207] on div "**********" at bounding box center [256, 200] width 73 height 45
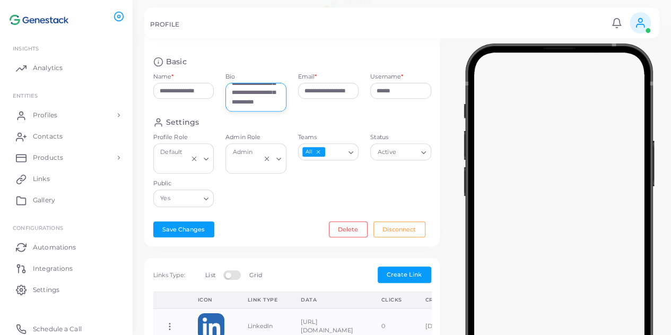
scroll to position [159, 0]
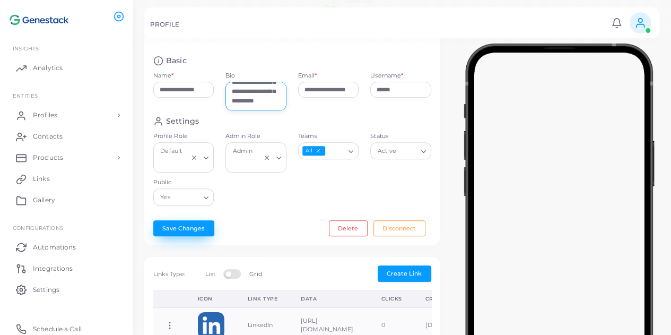
type textarea "**********"
click at [192, 234] on button "Save Changes" at bounding box center [183, 228] width 61 height 16
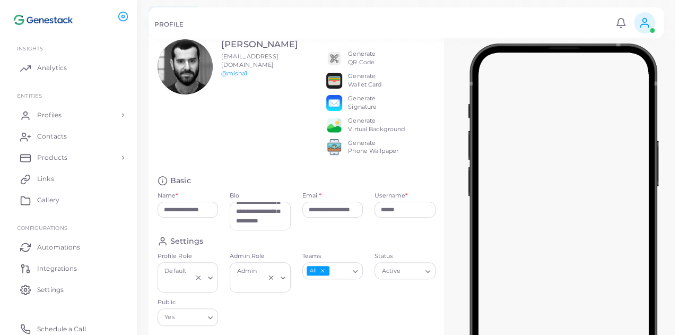
scroll to position [0, 0]
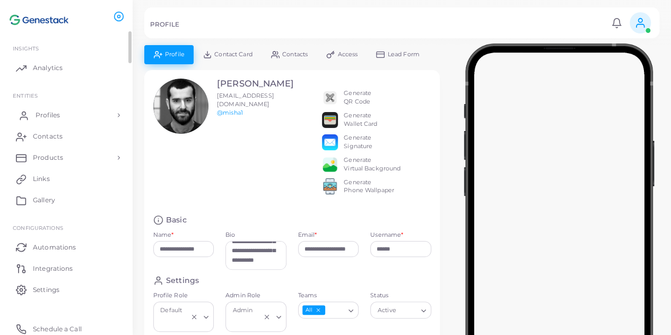
click at [46, 110] on span "Profiles" at bounding box center [48, 115] width 24 height 10
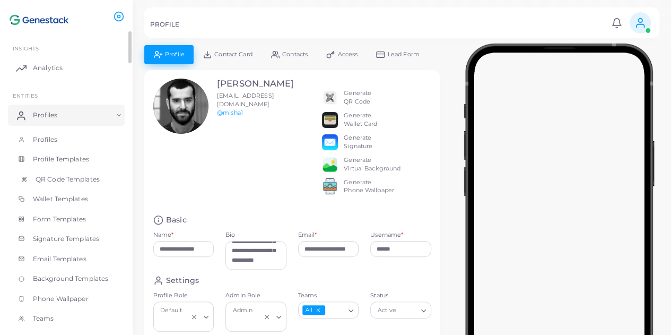
click at [73, 183] on span "QR Code Templates" at bounding box center [68, 180] width 64 height 10
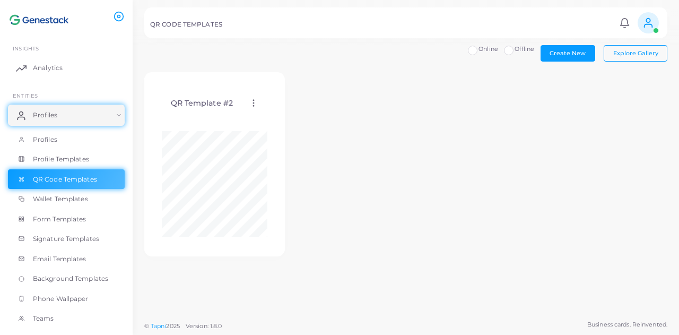
click at [256, 107] on icon at bounding box center [254, 103] width 10 height 10
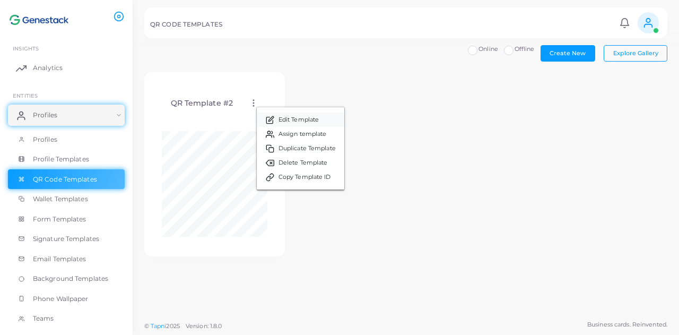
click at [287, 118] on span "Edit Template" at bounding box center [299, 120] width 40 height 8
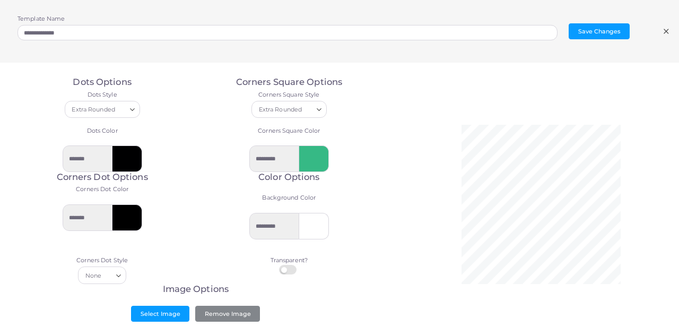
scroll to position [15, 0]
click at [177, 310] on button "Select Image" at bounding box center [160, 313] width 58 height 16
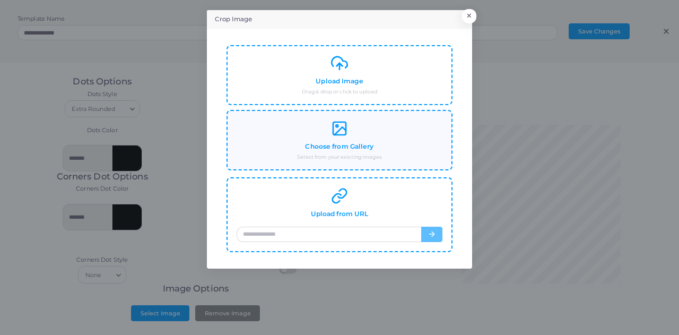
click at [352, 144] on h4 "Choose from Gallery" at bounding box center [339, 147] width 68 height 8
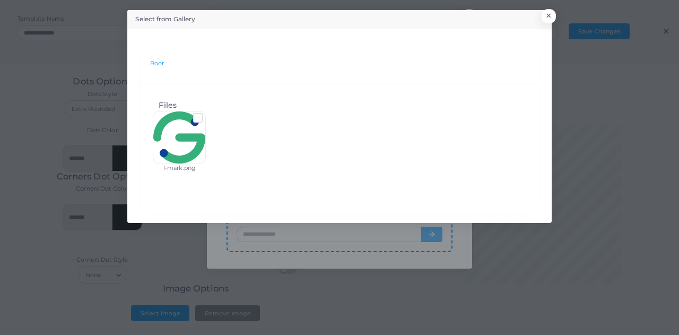
click at [206, 114] on label at bounding box center [206, 114] width 0 height 0
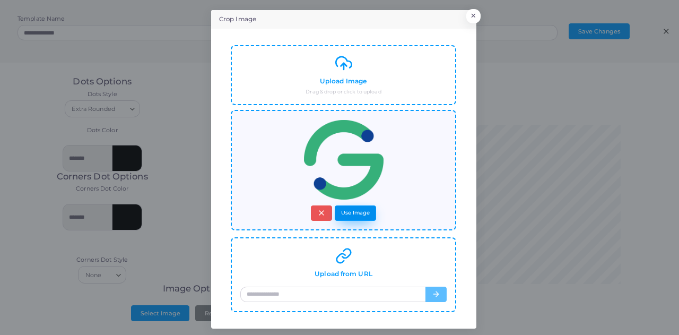
click at [351, 212] on button "Use Image" at bounding box center [355, 212] width 41 height 15
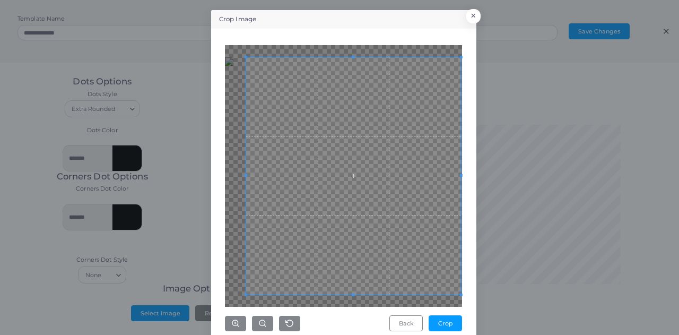
click at [386, 299] on div "Crop Image × Back Crop" at bounding box center [339, 167] width 679 height 335
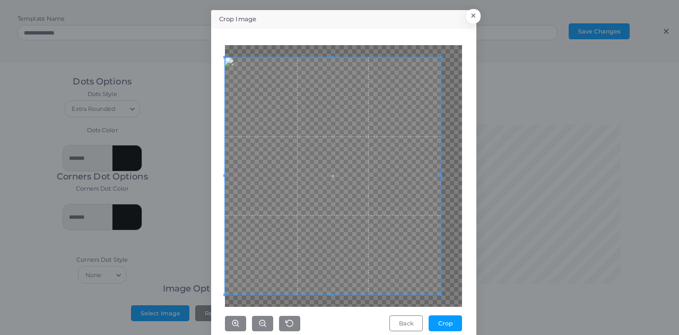
click at [370, 240] on span at bounding box center [333, 175] width 216 height 237
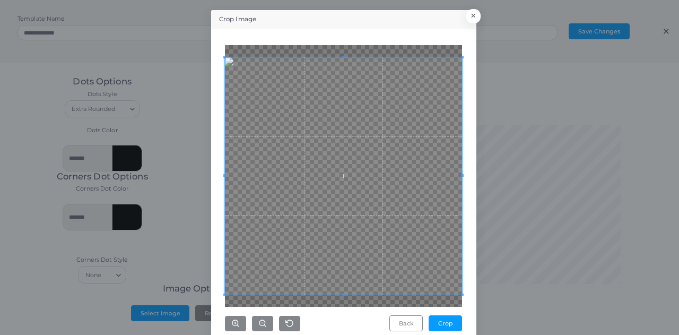
click at [386, 301] on div "Crop Image × Back Crop" at bounding box center [339, 167] width 679 height 335
click at [386, 321] on button "Crop" at bounding box center [445, 323] width 33 height 16
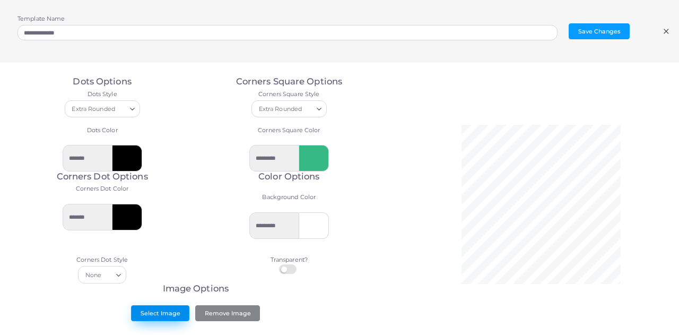
click at [166, 309] on button "Select Image" at bounding box center [160, 313] width 58 height 16
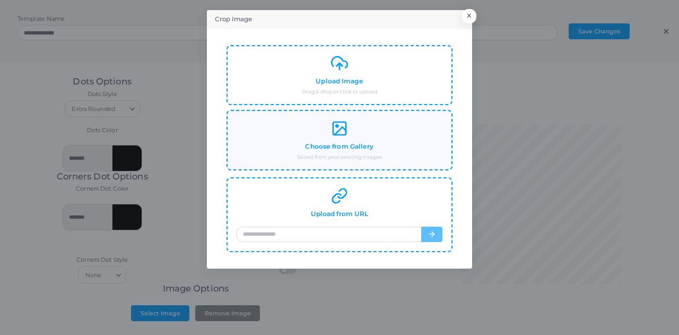
click at [339, 149] on h4 "Choose from Gallery" at bounding box center [339, 147] width 68 height 8
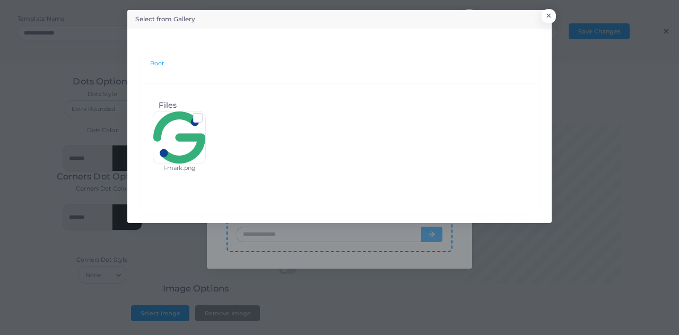
click at [206, 114] on label at bounding box center [206, 114] width 0 height 0
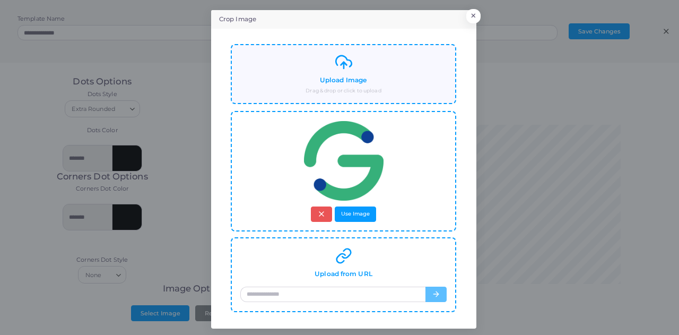
click at [338, 80] on h4 "Upload Image" at bounding box center [343, 80] width 47 height 8
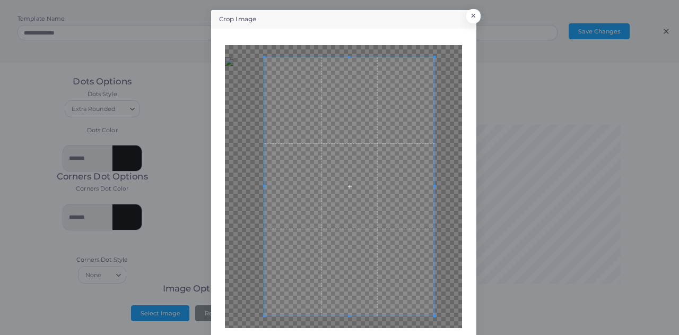
click at [384, 213] on span at bounding box center [350, 186] width 170 height 258
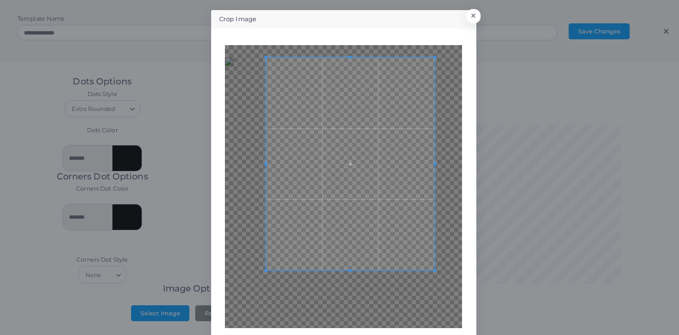
click at [386, 272] on span at bounding box center [434, 270] width 3 height 3
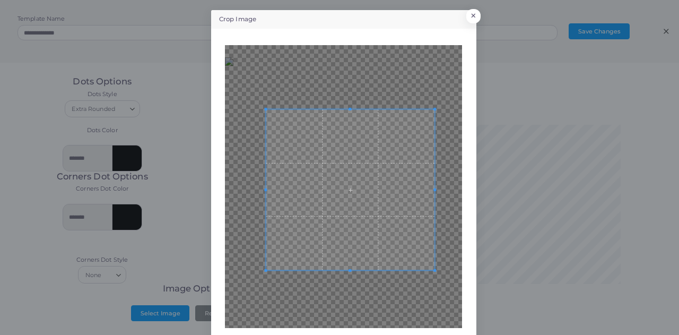
click at [360, 109] on span at bounding box center [350, 109] width 169 height 3
click at [353, 155] on span at bounding box center [351, 190] width 169 height 161
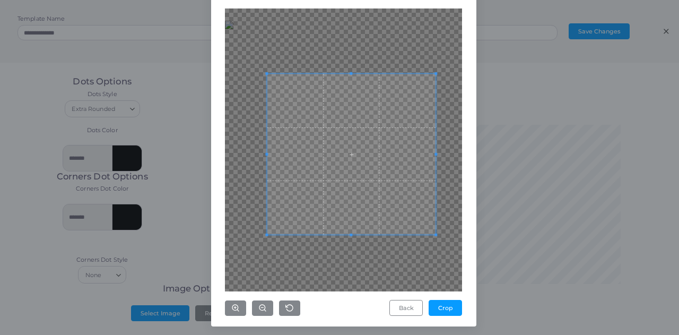
scroll to position [38, 0]
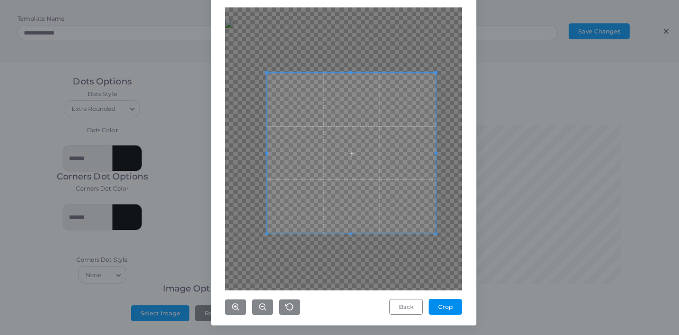
click at [386, 309] on button "Crop" at bounding box center [445, 307] width 33 height 16
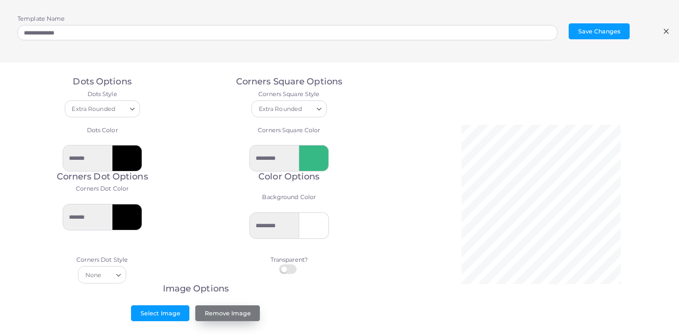
click at [218, 308] on button "Remove Image" at bounding box center [227, 313] width 65 height 16
click at [211, 307] on button "Remove Image" at bounding box center [227, 313] width 65 height 16
click at [386, 30] on line at bounding box center [666, 31] width 4 height 4
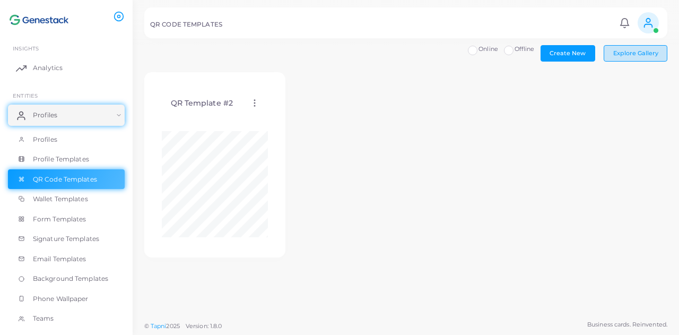
click at [386, 53] on span "Explore Gallery" at bounding box center [635, 52] width 45 height 7
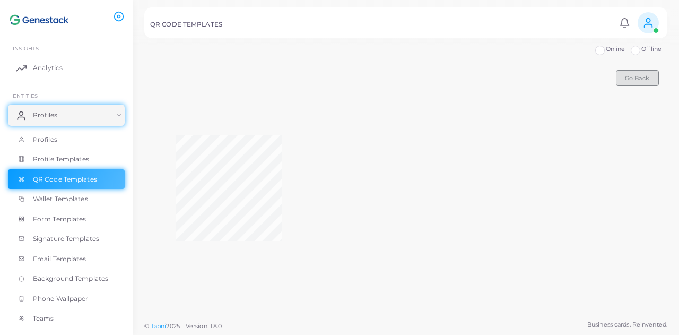
click at [386, 81] on span "Go Back" at bounding box center [637, 77] width 24 height 7
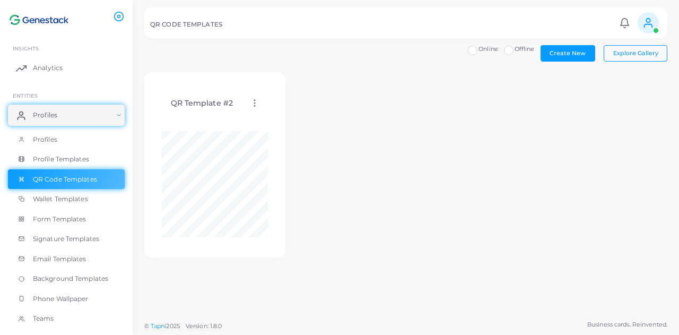
click at [250, 101] on icon at bounding box center [255, 103] width 10 height 10
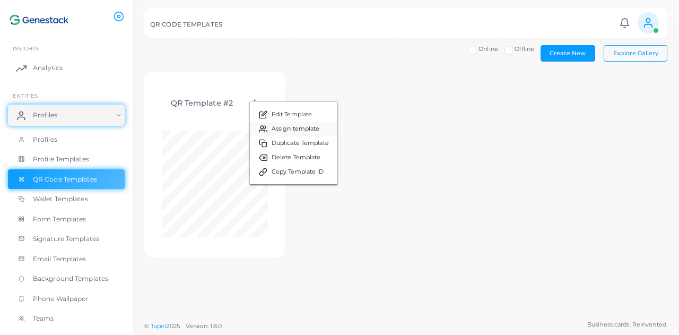
click at [293, 130] on span "Assign template" at bounding box center [296, 129] width 48 height 8
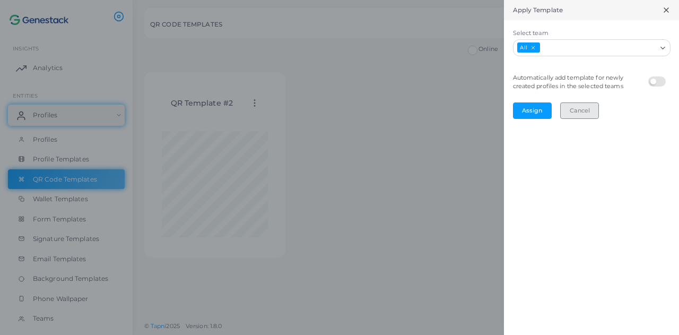
click at [386, 108] on button "Cancel" at bounding box center [579, 110] width 39 height 16
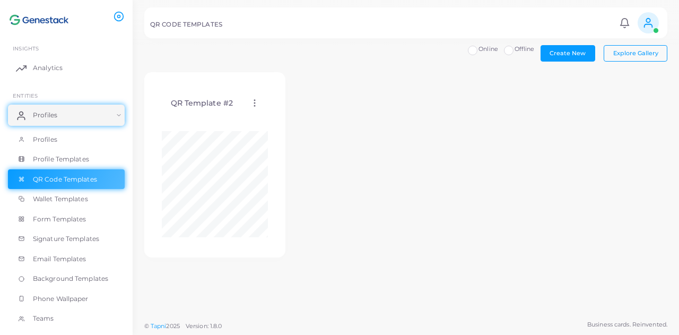
click at [254, 105] on icon at bounding box center [255, 103] width 10 height 10
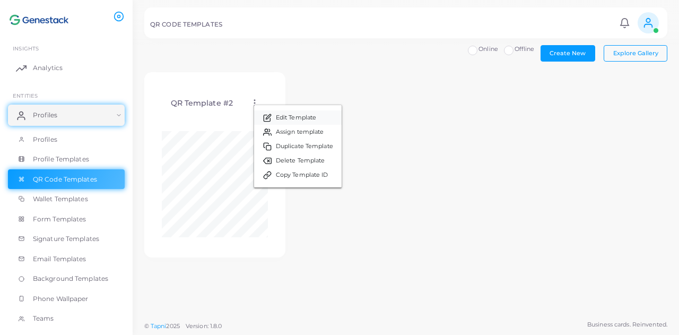
click at [283, 119] on span "Edit Template" at bounding box center [296, 118] width 40 height 8
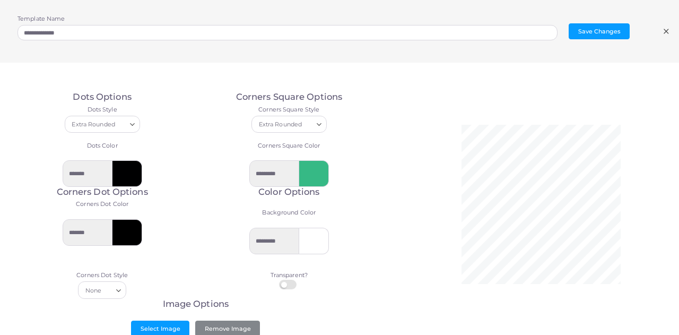
click at [313, 173] on div at bounding box center [314, 173] width 30 height 27
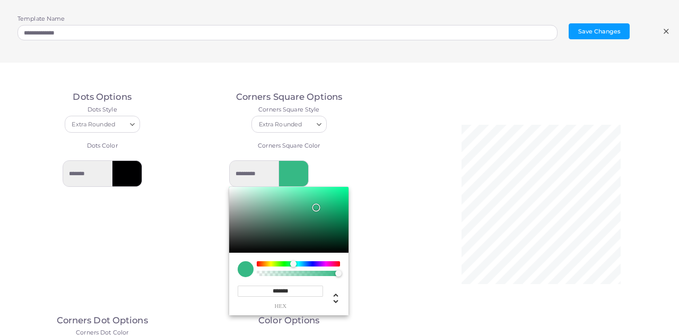
click at [295, 175] on div at bounding box center [294, 173] width 30 height 27
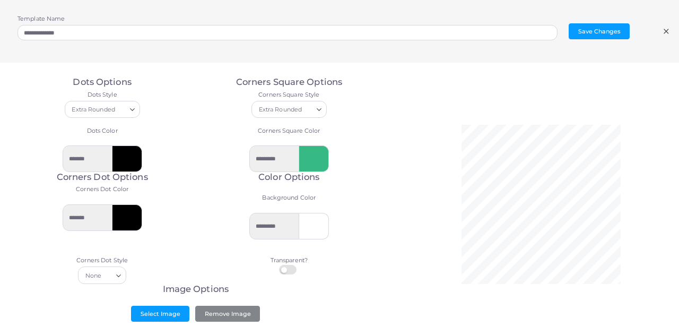
scroll to position [15, 0]
click at [213, 310] on button "Remove Image" at bounding box center [227, 313] width 65 height 16
click at [161, 310] on button "Select Image" at bounding box center [160, 313] width 58 height 16
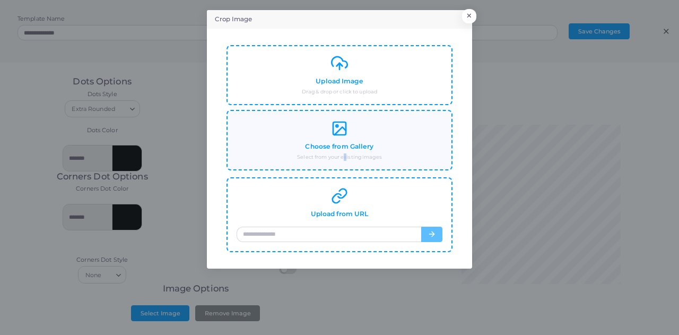
click at [346, 160] on div "Choose from Gallery Select from your existing images" at bounding box center [339, 140] width 225 height 60
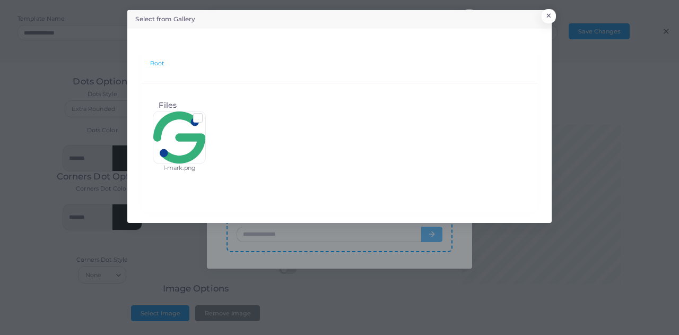
click at [206, 114] on label at bounding box center [206, 114] width 0 height 0
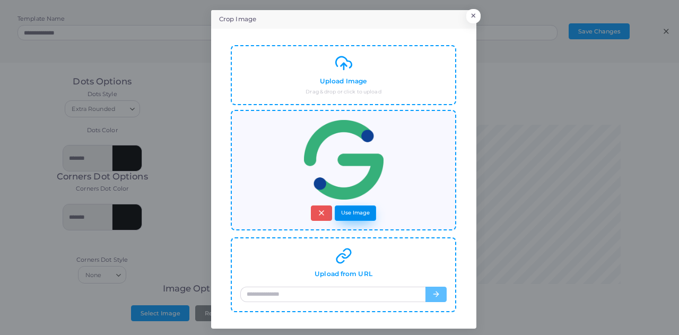
click at [360, 205] on button "Use Image" at bounding box center [355, 212] width 41 height 15
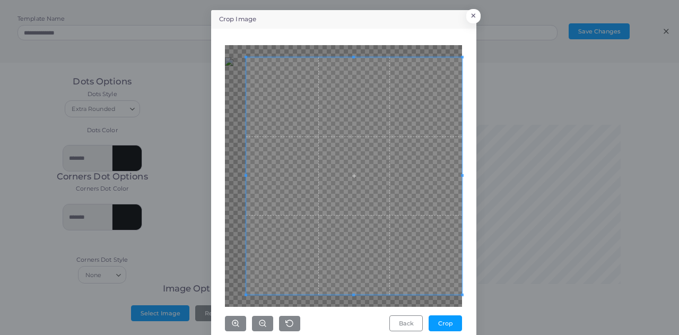
click at [386, 177] on div "Crop Image × Back Crop" at bounding box center [339, 167] width 679 height 335
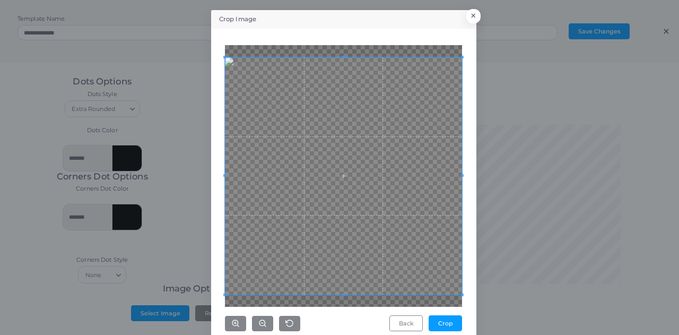
click at [150, 171] on div "Crop Image × Back Crop" at bounding box center [339, 167] width 679 height 335
click at [386, 320] on button "Crop" at bounding box center [445, 323] width 33 height 16
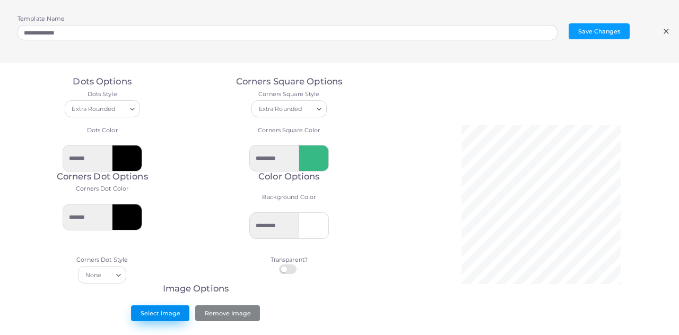
click at [164, 308] on button "Select Image" at bounding box center [160, 313] width 58 height 16
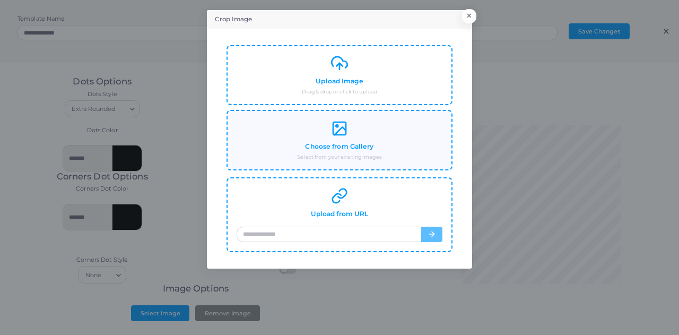
click at [368, 155] on small "Select from your existing images" at bounding box center [339, 156] width 85 height 7
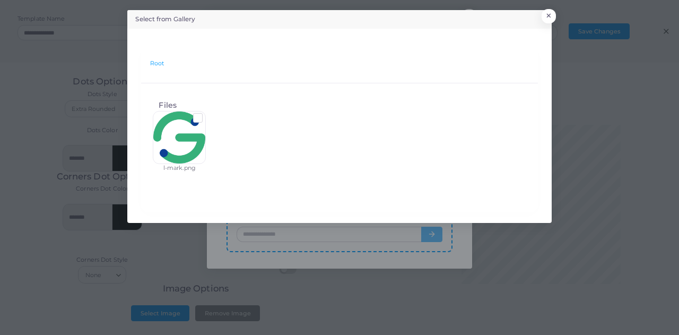
click at [206, 114] on label at bounding box center [206, 114] width 0 height 0
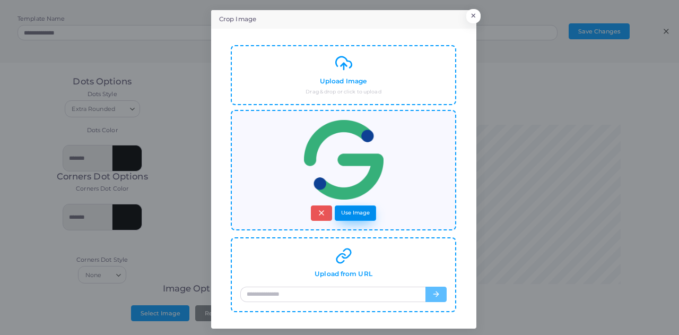
click at [363, 209] on button "Use Image" at bounding box center [355, 212] width 41 height 15
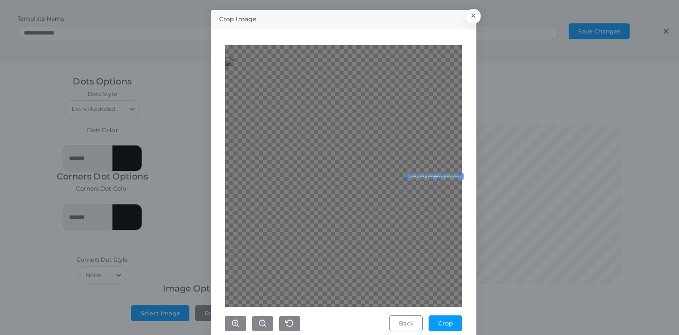
click at [386, 178] on div "Crop Image × Back Crop" at bounding box center [339, 167] width 679 height 335
click at [386, 181] on div at bounding box center [343, 176] width 237 height 262
click at [237, 40] on div "Back Crop" at bounding box center [344, 184] width 254 height 301
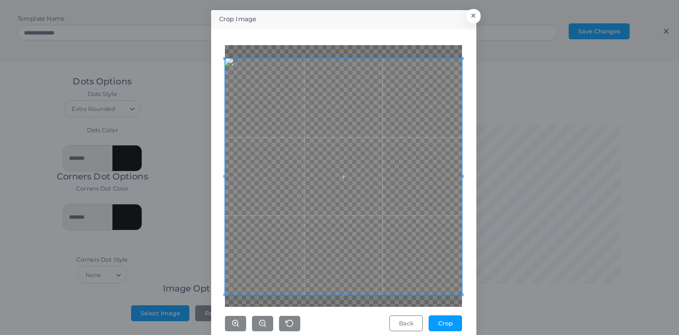
click at [386, 321] on div "Crop Image × Back Crop" at bounding box center [339, 167] width 679 height 335
click at [386, 321] on button "Crop" at bounding box center [445, 323] width 33 height 16
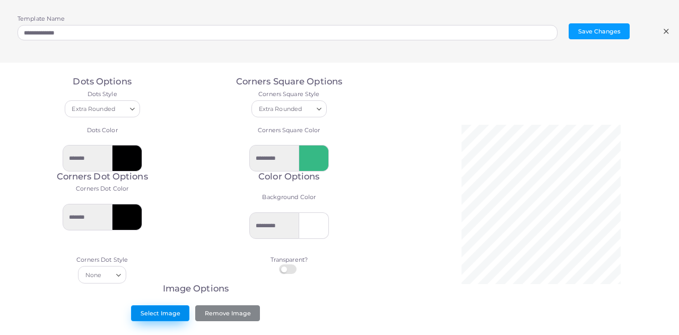
click at [173, 309] on button "Select Image" at bounding box center [160, 313] width 58 height 16
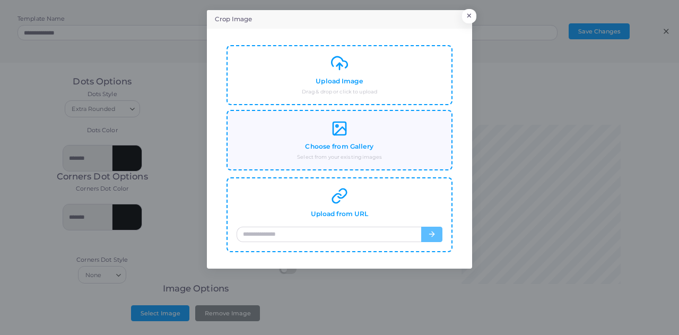
click at [348, 137] on div "Choose from Gallery Select from your existing images" at bounding box center [340, 140] width 206 height 41
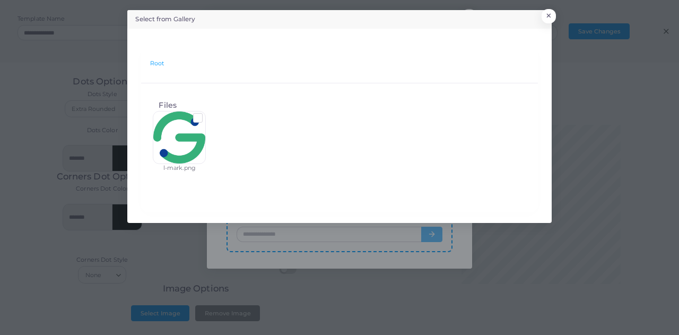
click at [206, 114] on label at bounding box center [206, 114] width 0 height 0
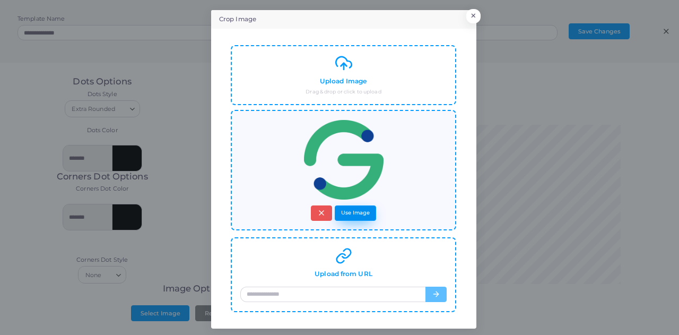
click at [358, 211] on button "Use Image" at bounding box center [355, 212] width 41 height 15
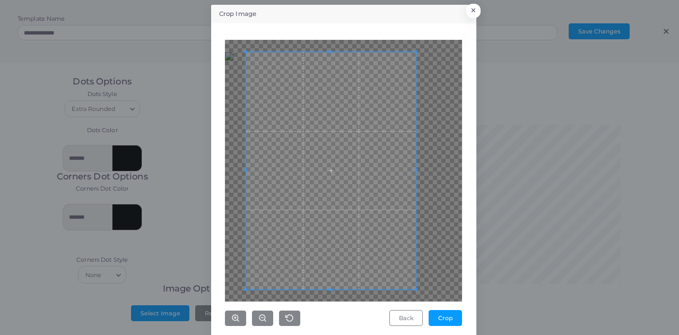
scroll to position [16, 0]
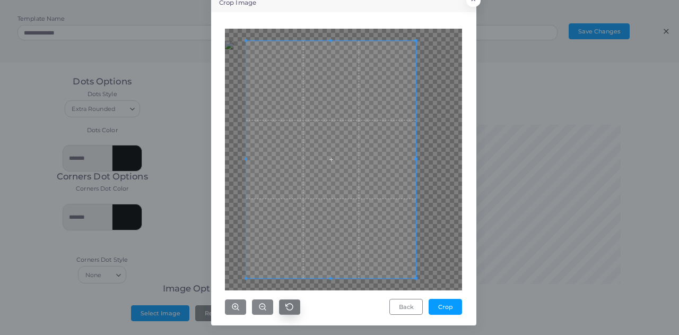
click at [285, 307] on icon "button" at bounding box center [289, 306] width 8 height 8
click at [263, 305] on button "button" at bounding box center [262, 306] width 21 height 15
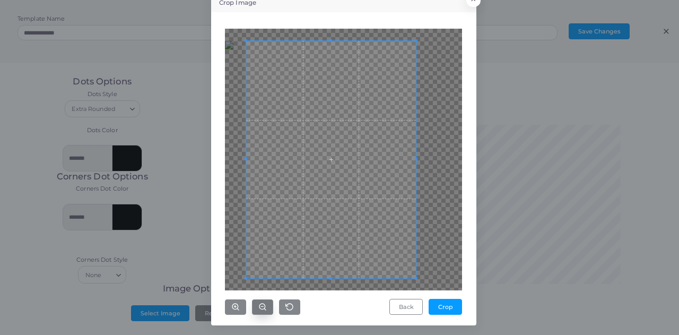
click at [261, 306] on icon "button" at bounding box center [262, 306] width 8 height 8
click at [233, 305] on circle "button" at bounding box center [235, 306] width 6 height 6
click at [235, 304] on icon "button" at bounding box center [235, 306] width 8 height 8
click at [258, 305] on icon "button" at bounding box center [262, 306] width 8 height 8
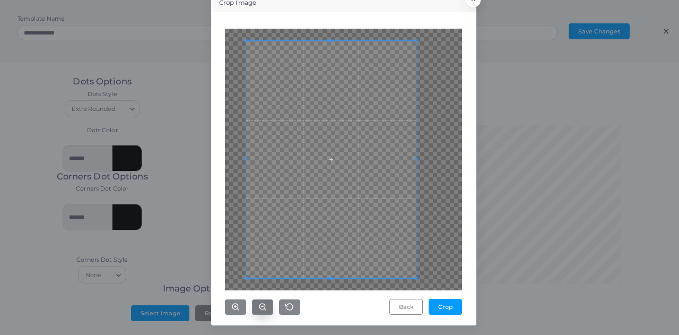
click at [258, 305] on icon "button" at bounding box center [262, 306] width 8 height 8
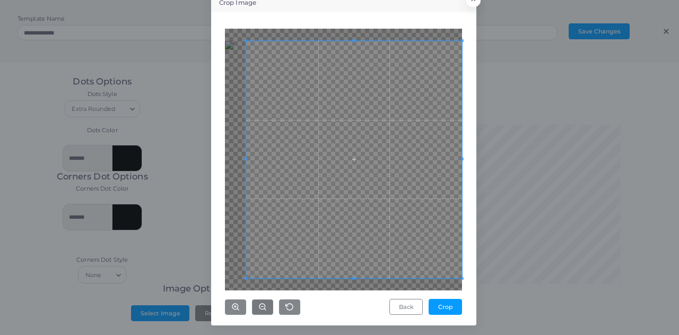
click at [386, 284] on div "Crop Image × Back Crop" at bounding box center [343, 160] width 265 height 332
click at [212, 279] on div "Crop Image × Back Crop" at bounding box center [343, 160] width 265 height 332
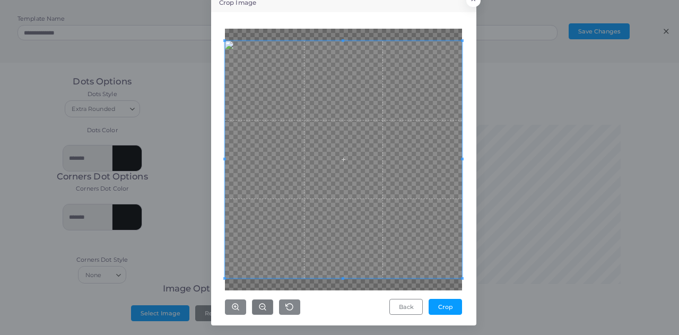
click at [190, 284] on div "Crop Image × Back Crop" at bounding box center [339, 167] width 679 height 335
click at [386, 302] on button "Crop" at bounding box center [445, 307] width 33 height 16
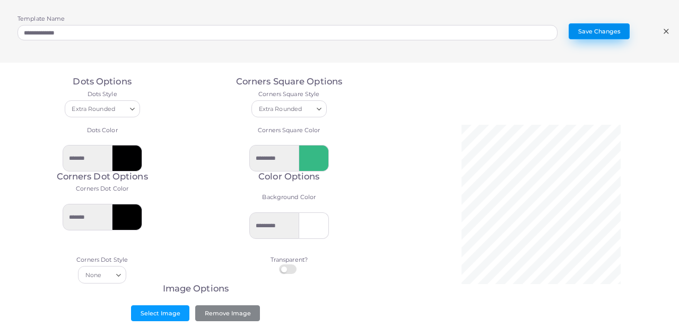
click at [386, 36] on button "Save Changes" at bounding box center [599, 31] width 61 height 16
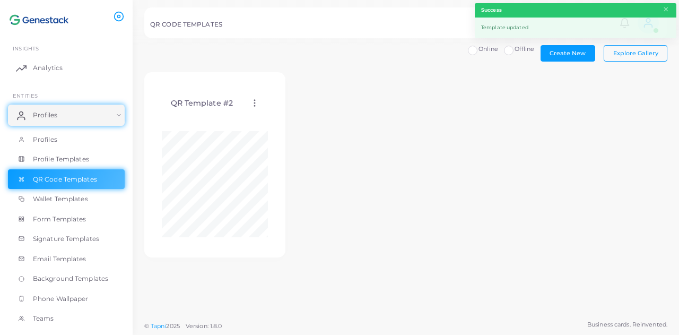
click at [386, 9] on header "Success ×" at bounding box center [576, 10] width 202 height 14
click at [386, 10] on button "×" at bounding box center [666, 10] width 7 height 12
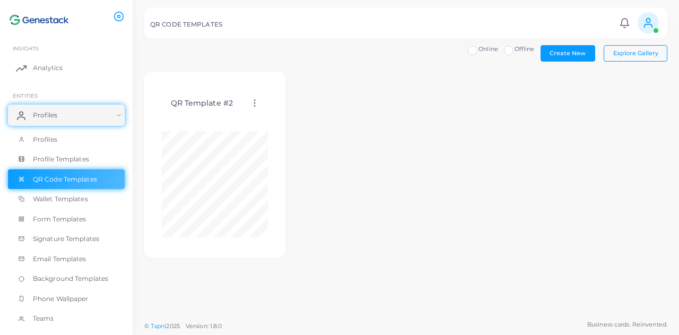
click at [386, 26] on icon at bounding box center [649, 23] width 12 height 12
click at [386, 28] on icon at bounding box center [649, 23] width 12 height 12
click at [386, 23] on icon at bounding box center [624, 23] width 11 height 11
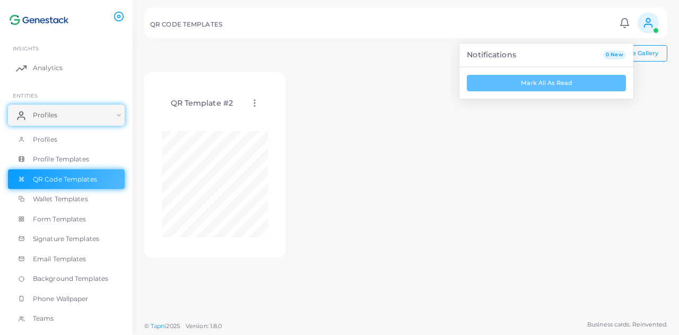
click at [386, 24] on icon at bounding box center [624, 23] width 11 height 11
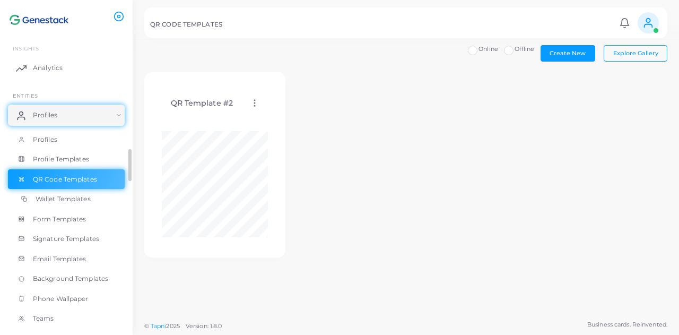
scroll to position [226, 0]
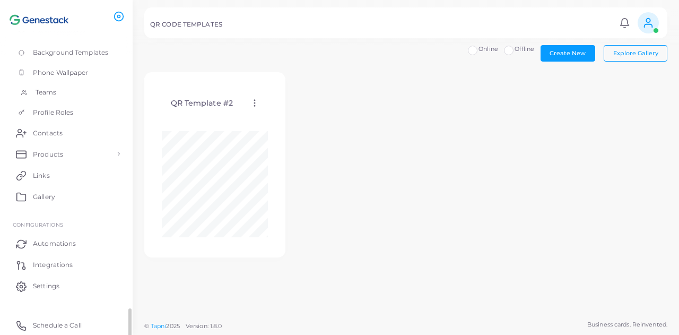
click at [77, 92] on link "Teams" at bounding box center [66, 92] width 117 height 20
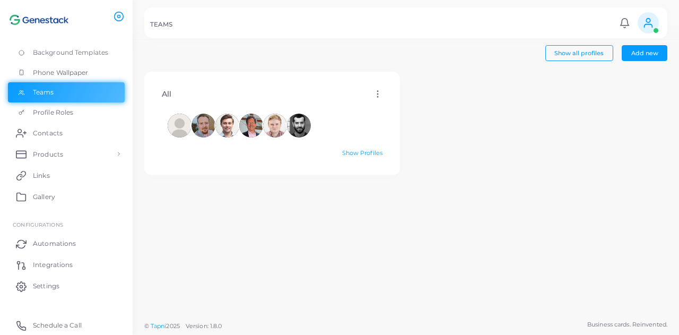
click at [377, 96] on icon at bounding box center [378, 94] width 10 height 10
click at [372, 120] on div at bounding box center [272, 126] width 221 height 36
click at [355, 151] on link "Show Profiles" at bounding box center [362, 152] width 40 height 7
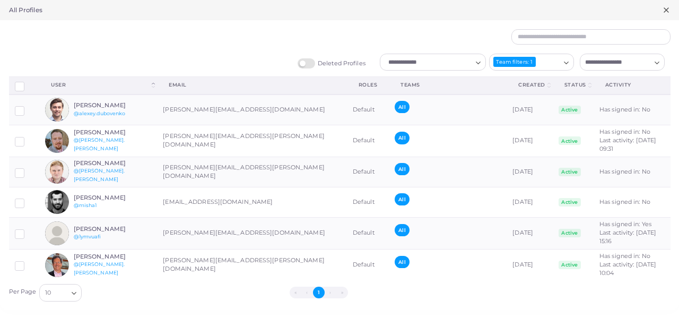
drag, startPoint x: 320, startPoint y: 164, endPoint x: 388, endPoint y: 51, distance: 132.0
click at [386, 51] on div "Deleted Profiles Loading... Team filters: 1 Loading... Loading... Assign teams …" at bounding box center [340, 165] width 662 height 272
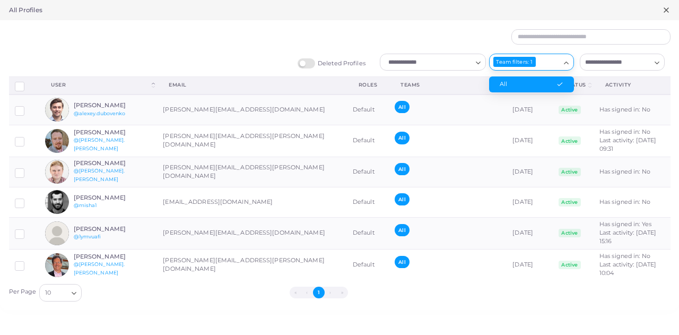
click at [386, 62] on icon "Search for option" at bounding box center [566, 63] width 8 height 8
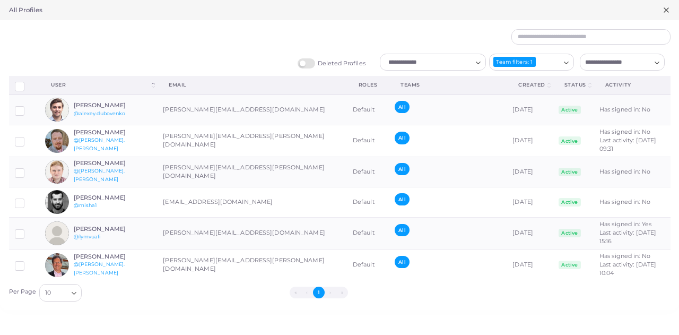
click at [386, 62] on icon "Search for option" at bounding box center [566, 63] width 8 height 8
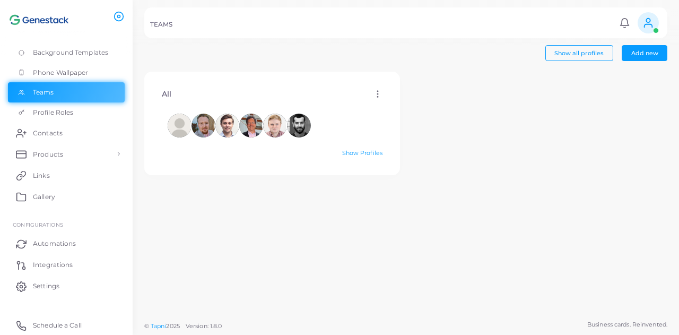
click at [374, 90] on icon at bounding box center [378, 94] width 10 height 10
click at [386, 106] on link "Edit" at bounding box center [402, 103] width 57 height 14
type input "***"
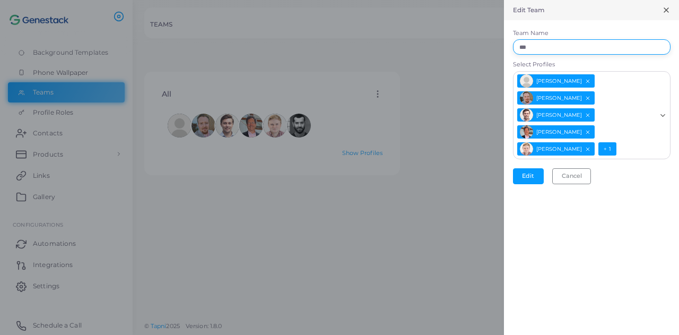
drag, startPoint x: 555, startPoint y: 51, endPoint x: 510, endPoint y: 55, distance: 45.3
click at [386, 55] on form "Team Name *** Select Profiles [PERSON_NAME] [PERSON_NAME] [PERSON_NAME] [PERSON…" at bounding box center [591, 106] width 175 height 172
click at [386, 46] on input "***" at bounding box center [592, 47] width 158 height 16
click at [386, 68] on div at bounding box center [339, 167] width 679 height 335
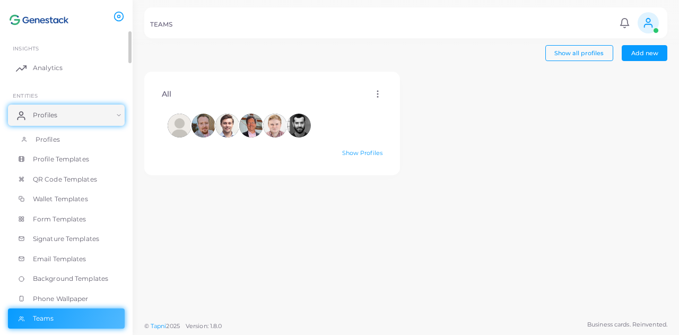
click at [91, 144] on link "Profiles" at bounding box center [66, 139] width 117 height 20
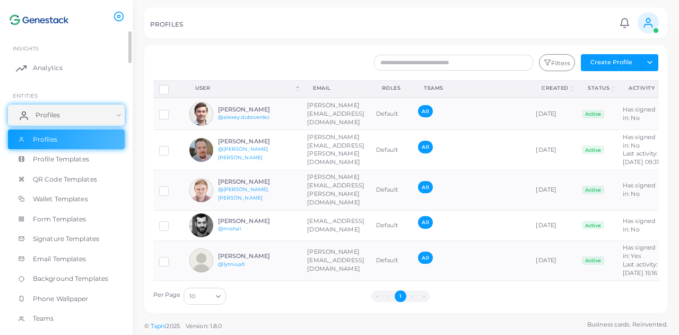
click at [77, 113] on link "Profiles" at bounding box center [66, 115] width 117 height 21
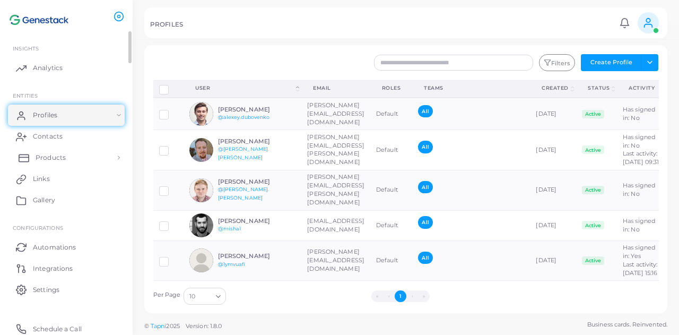
click at [100, 158] on link "Products" at bounding box center [66, 157] width 117 height 21
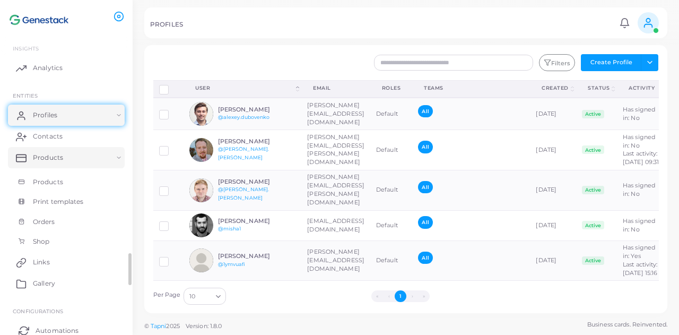
scroll to position [86, 0]
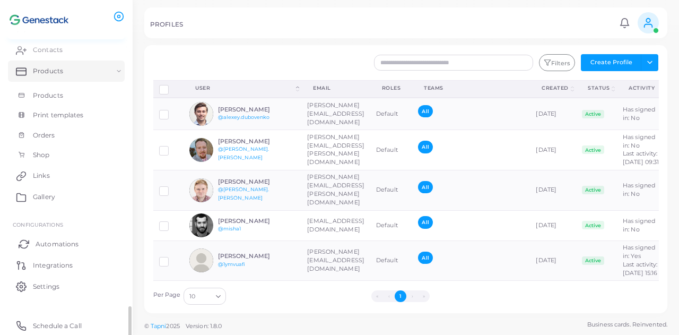
click at [97, 238] on link "Automations" at bounding box center [66, 243] width 117 height 21
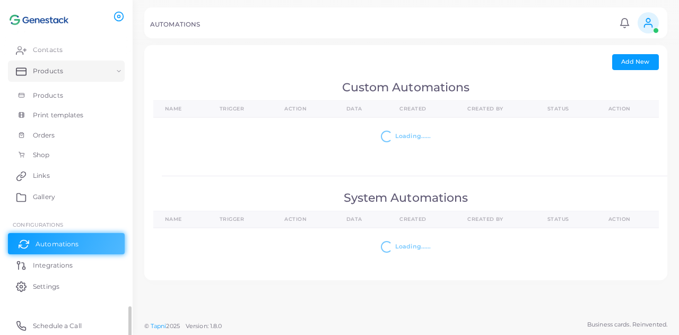
click at [97, 238] on link "Automations" at bounding box center [66, 243] width 117 height 21
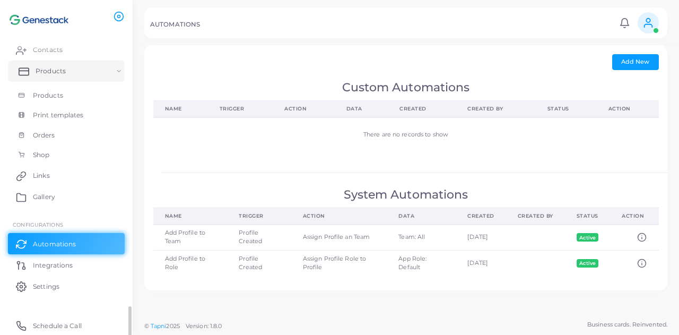
click at [67, 71] on link "Products" at bounding box center [66, 70] width 117 height 21
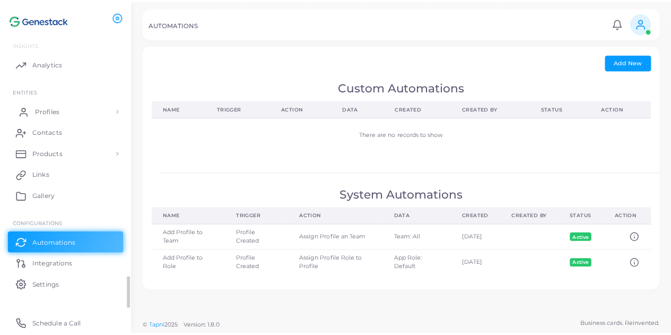
scroll to position [3, 0]
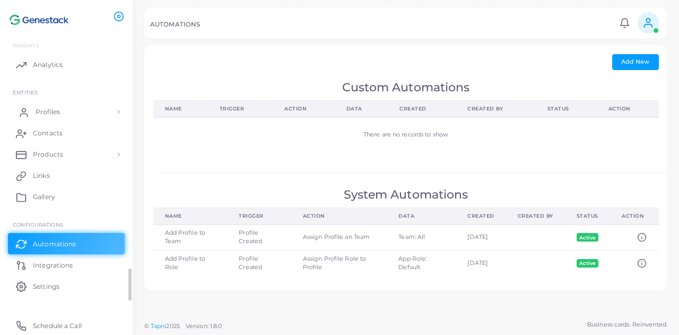
click at [67, 121] on link "Profiles" at bounding box center [66, 111] width 117 height 21
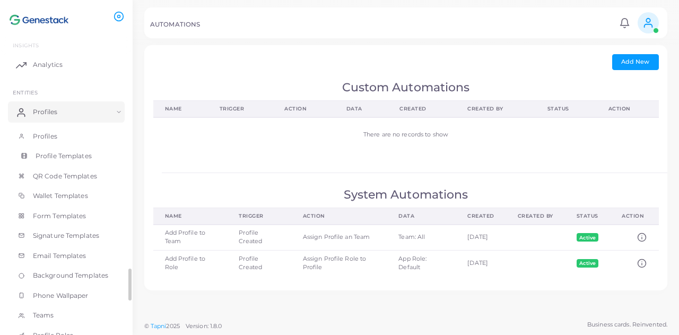
click at [72, 163] on link "Profile Templates" at bounding box center [66, 156] width 117 height 20
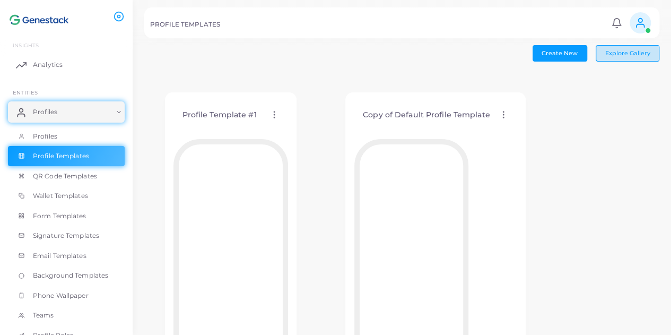
click at [386, 48] on button "Explore Gallery" at bounding box center [628, 53] width 64 height 16
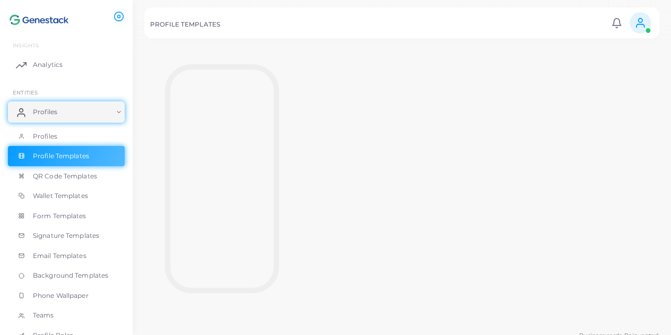
scroll to position [67, 0]
click at [73, 179] on span "QR Code Templates" at bounding box center [68, 176] width 64 height 10
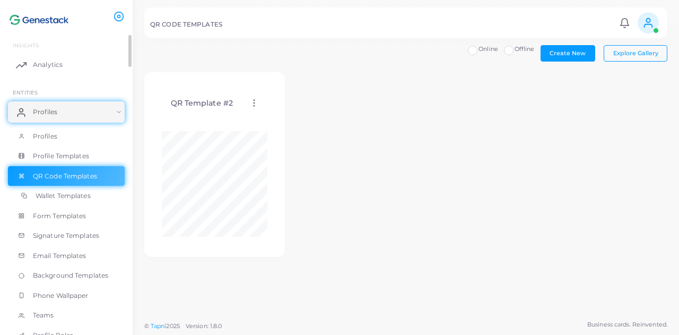
click at [85, 192] on span "Wallet Templates" at bounding box center [63, 196] width 55 height 10
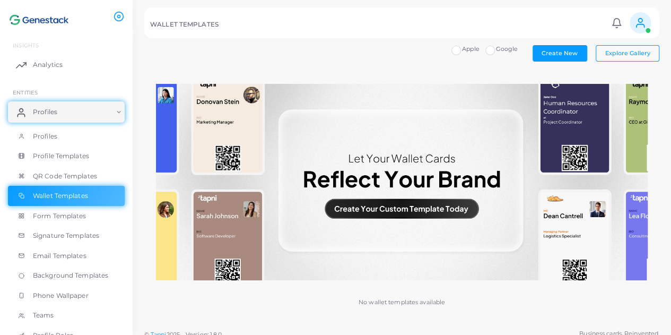
scroll to position [8, 0]
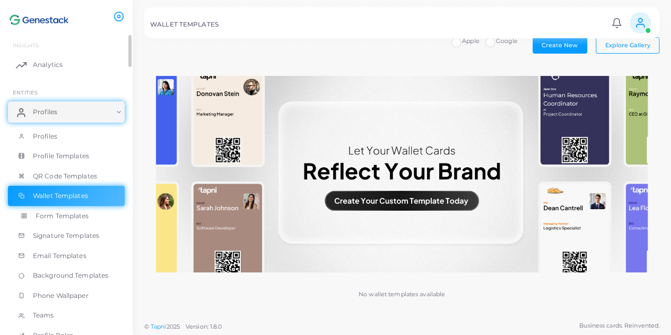
click at [84, 222] on link "Form Templates" at bounding box center [66, 216] width 117 height 20
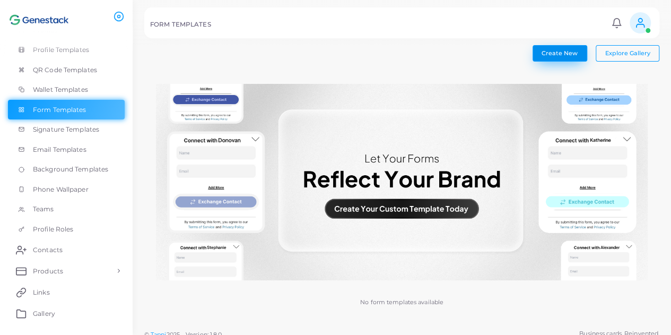
click at [386, 51] on span "Create New" at bounding box center [560, 52] width 36 height 7
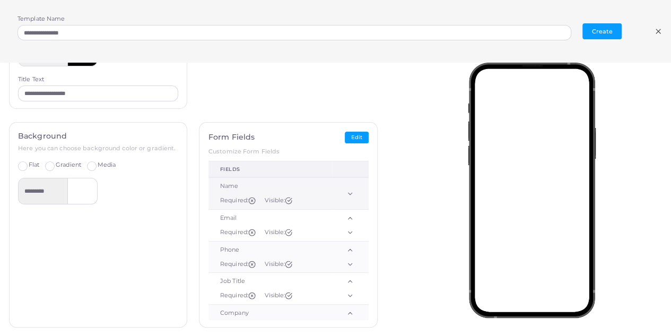
click at [287, 198] on icon at bounding box center [288, 200] width 7 height 7
click at [286, 197] on icon at bounding box center [288, 200] width 7 height 7
click at [346, 190] on icon at bounding box center [349, 193] width 7 height 7
click at [262, 193] on td "Name Required: Visible:" at bounding box center [271, 193] width 124 height 32
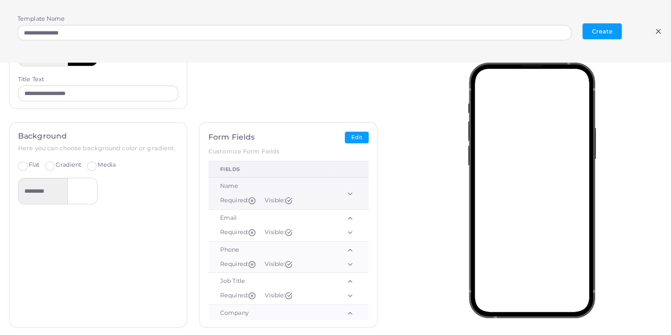
click at [231, 193] on td "Name Required: Visible:" at bounding box center [271, 193] width 124 height 32
click at [287, 194] on td "Name Required: Visible:" at bounding box center [271, 193] width 124 height 32
click at [355, 133] on button "Edit" at bounding box center [357, 138] width 24 height 12
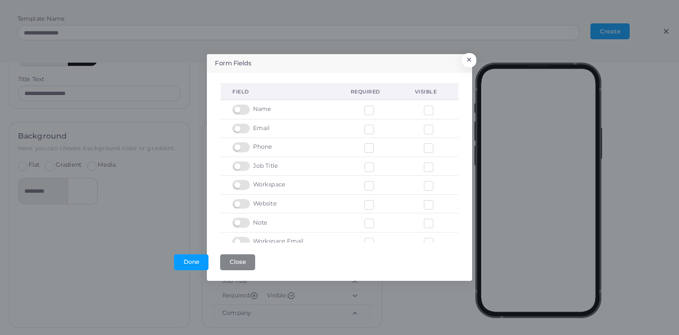
click at [378, 106] on label at bounding box center [378, 106] width 0 height 0
click at [378, 125] on label at bounding box center [378, 125] width 0 height 0
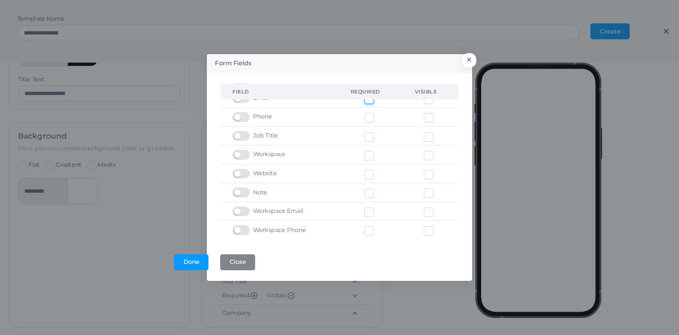
scroll to position [31, 0]
click at [378, 207] on label at bounding box center [378, 207] width 0 height 0
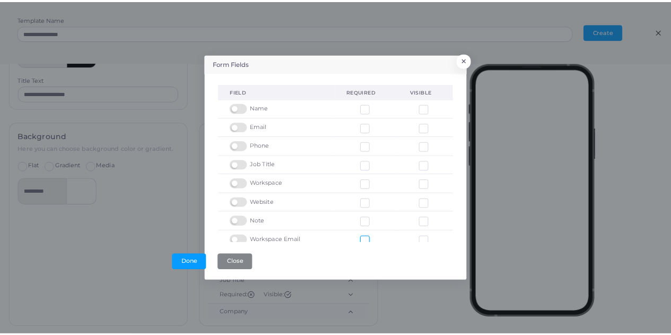
scroll to position [0, 0]
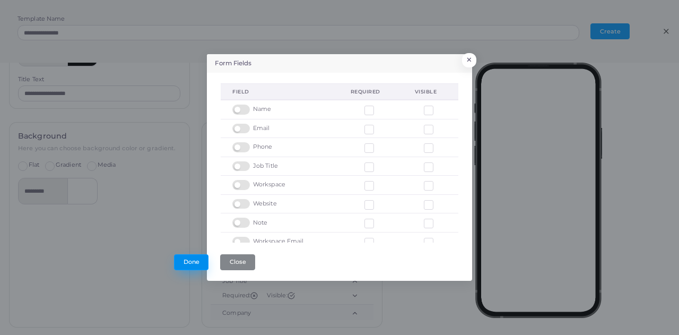
click at [187, 255] on button "Done" at bounding box center [191, 262] width 34 height 16
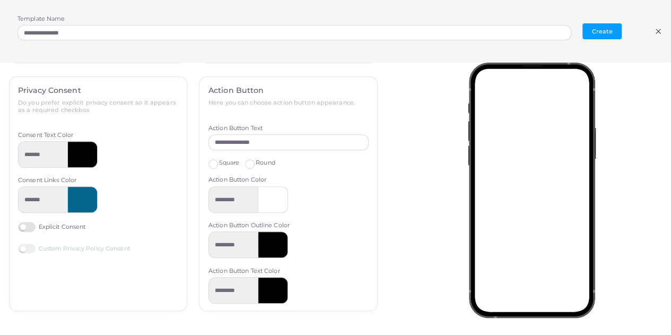
scroll to position [354, 0]
click at [386, 35] on icon at bounding box center [658, 31] width 8 height 8
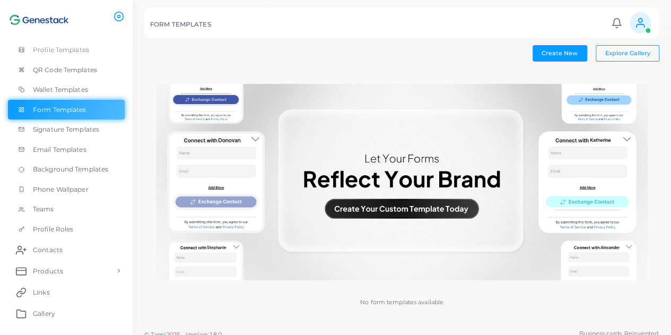
scroll to position [0, 0]
click at [386, 48] on button "Create New" at bounding box center [560, 53] width 55 height 16
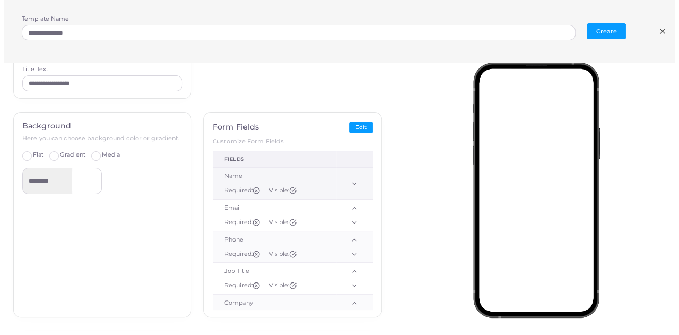
scroll to position [106, 0]
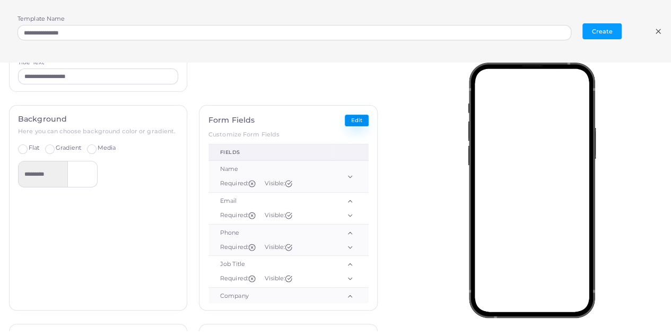
click at [345, 118] on button "Edit" at bounding box center [357, 121] width 24 height 12
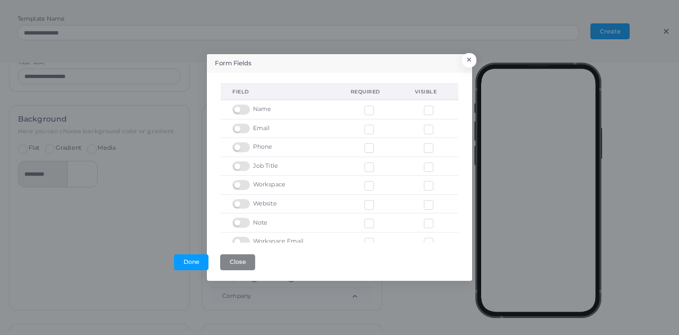
click at [233, 140] on td "Phone" at bounding box center [280, 147] width 118 height 19
click at [237, 142] on label at bounding box center [242, 142] width 21 height 0
click at [244, 161] on label at bounding box center [242, 161] width 21 height 0
click at [246, 180] on label at bounding box center [242, 180] width 21 height 0
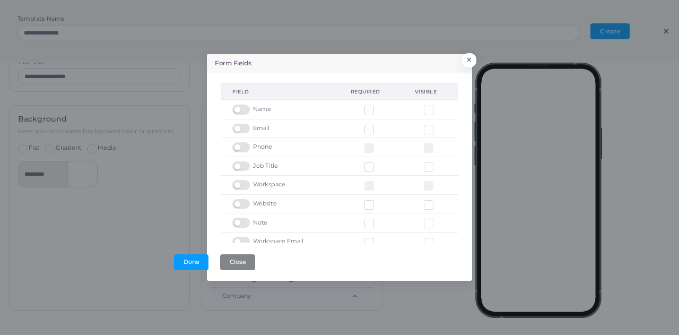
click at [245, 199] on label at bounding box center [242, 199] width 21 height 0
click at [242, 218] on label at bounding box center [242, 218] width 21 height 0
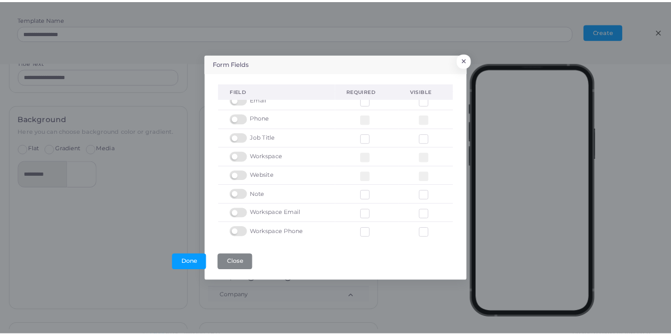
scroll to position [31, 0]
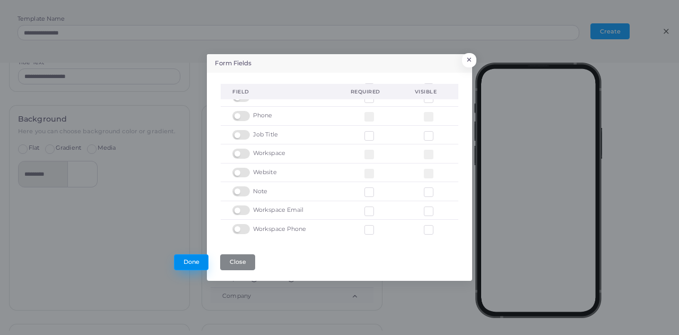
click at [189, 266] on button "Done" at bounding box center [191, 262] width 34 height 16
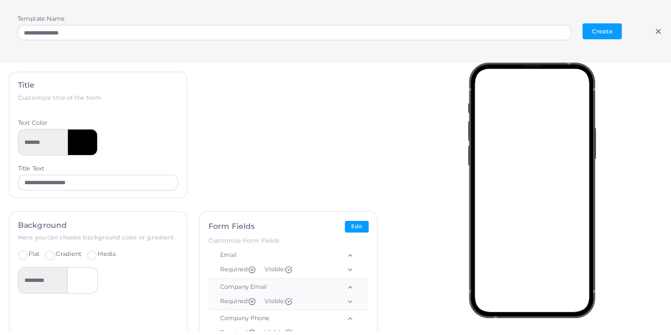
scroll to position [0, 0]
drag, startPoint x: 100, startPoint y: 183, endPoint x: 63, endPoint y: 183, distance: 36.6
click at [63, 183] on input "**********" at bounding box center [98, 183] width 160 height 16
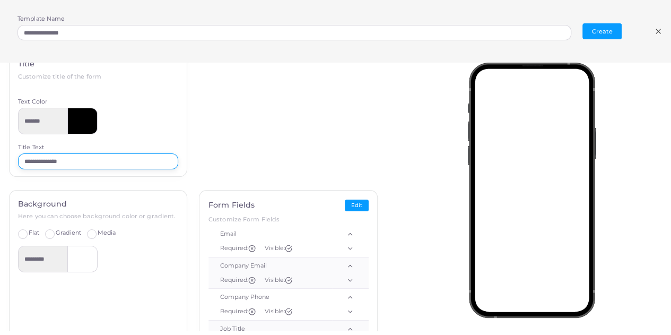
scroll to position [53, 0]
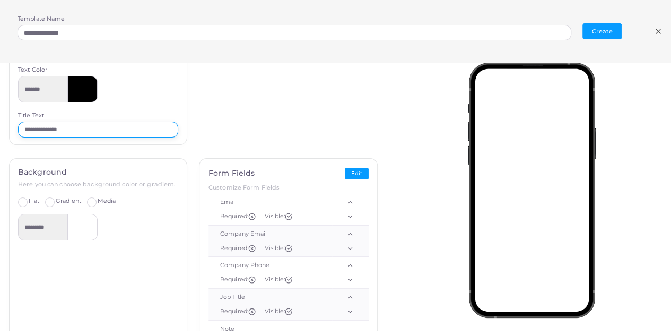
type input "**********"
click at [56, 203] on span "Gradient" at bounding box center [68, 200] width 25 height 7
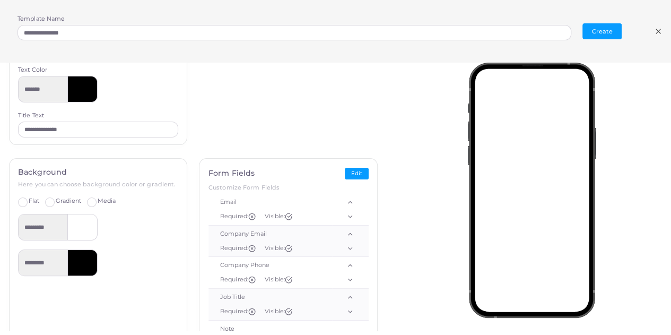
click at [98, 203] on div "Media" at bounding box center [101, 201] width 29 height 8
click at [98, 203] on label "Media" at bounding box center [107, 201] width 19 height 8
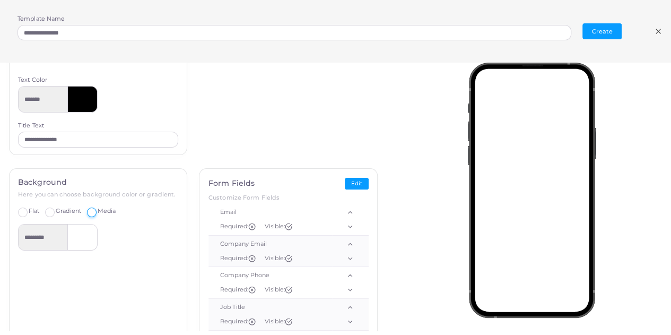
scroll to position [36, 0]
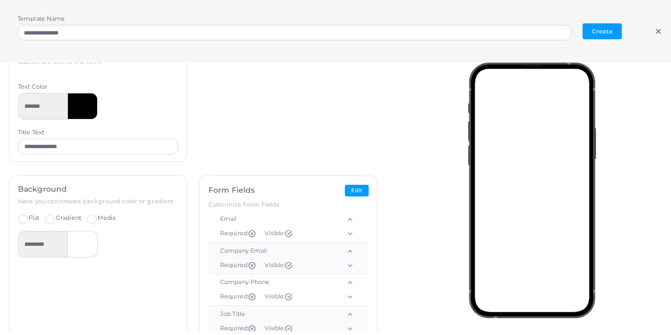
click at [29, 221] on label "Flat" at bounding box center [34, 218] width 11 height 8
click at [56, 217] on label "Gradient" at bounding box center [68, 218] width 25 height 8
click at [75, 272] on div at bounding box center [83, 279] width 30 height 27
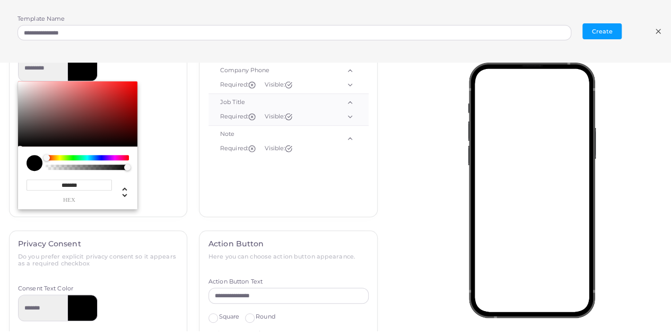
scroll to position [248, 0]
click at [93, 157] on div "Chrome color picker" at bounding box center [87, 156] width 81 height 5
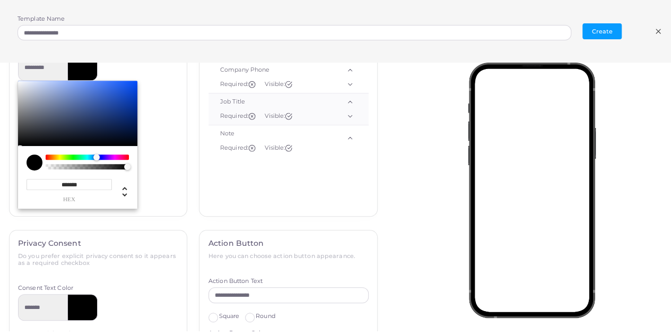
click at [97, 157] on div "Chrome color picker" at bounding box center [87, 156] width 81 height 5
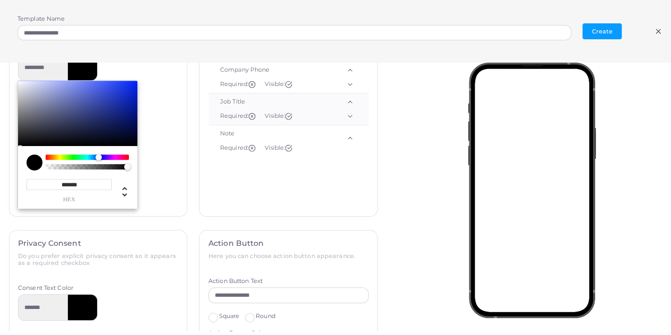
click at [99, 157] on div "Chrome color picker" at bounding box center [99, 157] width 6 height 6
click at [116, 102] on div "Chrome color picker" at bounding box center [77, 114] width 119 height 66
type input "*********"
type input "*******"
click at [124, 95] on div "Chrome color picker" at bounding box center [77, 114] width 119 height 66
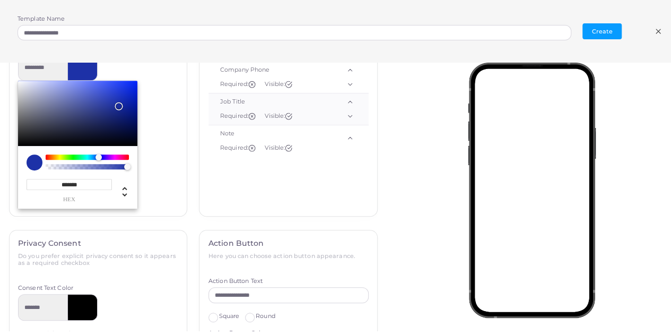
type input "*********"
type input "*******"
click at [134, 87] on div "Chrome color picker" at bounding box center [77, 114] width 119 height 66
type input "*********"
type input "*******"
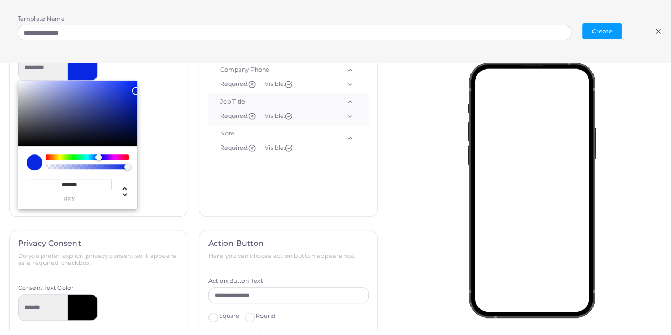
click at [137, 81] on div "********* ******* hex * r ** g *** b * a *** h *** s *** l * a" at bounding box center [98, 131] width 160 height 155
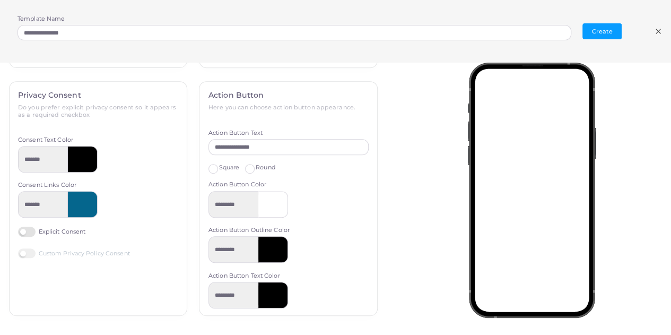
scroll to position [354, 0]
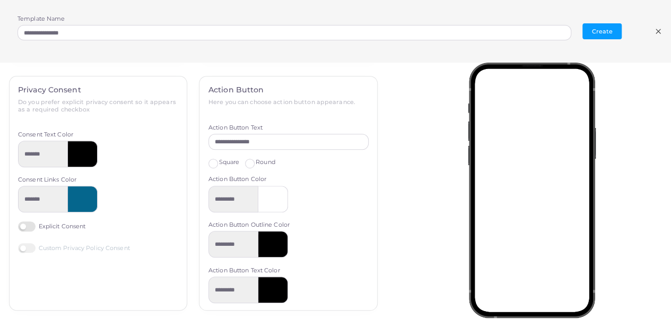
click at [25, 227] on label "Explicit Consent" at bounding box center [51, 226] width 67 height 10
click at [29, 249] on label "Custom Privacy Policy Consent" at bounding box center [74, 248] width 112 height 10
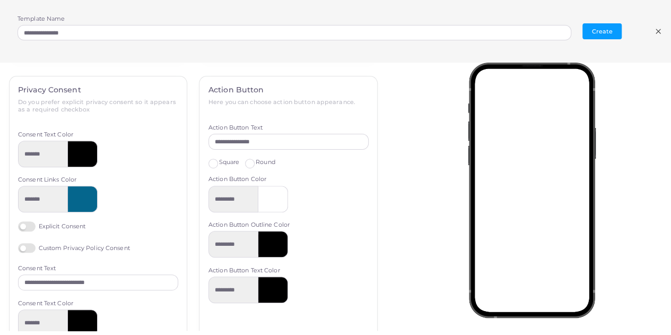
click at [29, 249] on label "Custom Privacy Policy Consent" at bounding box center [74, 248] width 112 height 10
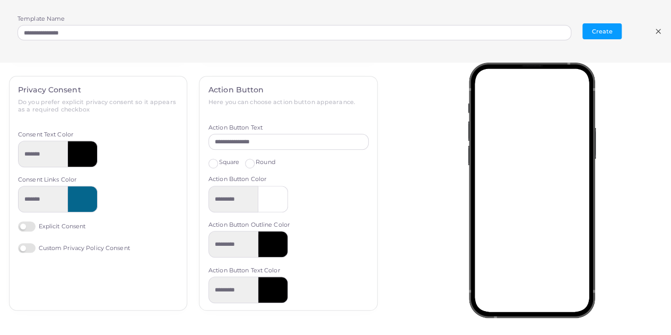
scroll to position [8, 0]
click at [76, 192] on div at bounding box center [83, 199] width 30 height 27
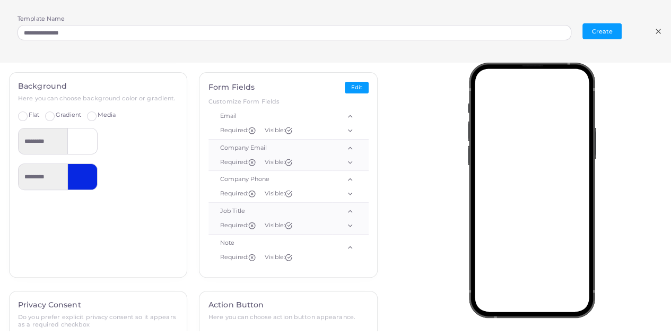
scroll to position [117, 0]
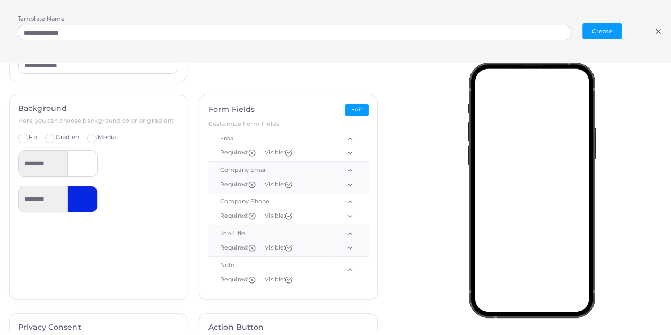
click at [71, 163] on div at bounding box center [83, 163] width 30 height 27
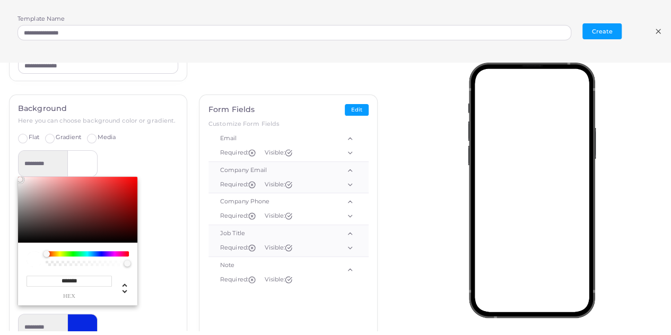
click at [98, 134] on label "Media" at bounding box center [107, 137] width 19 height 8
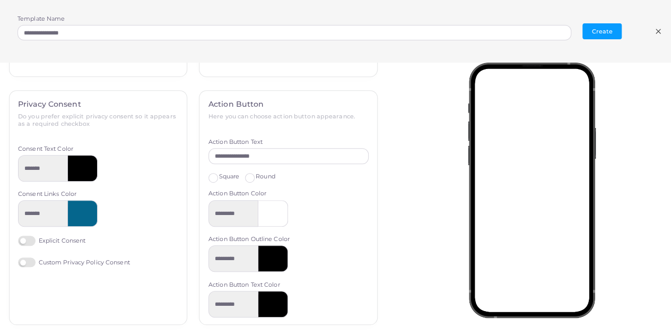
scroll to position [354, 0]
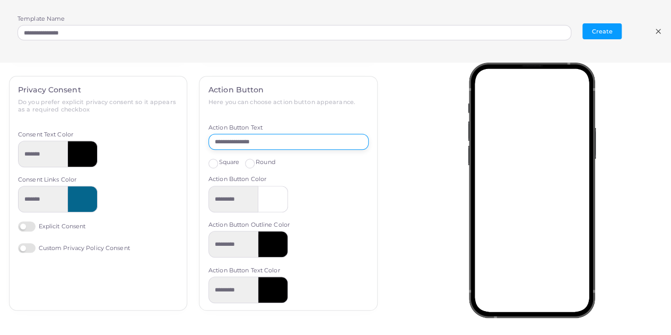
click at [315, 146] on input "**********" at bounding box center [289, 142] width 160 height 16
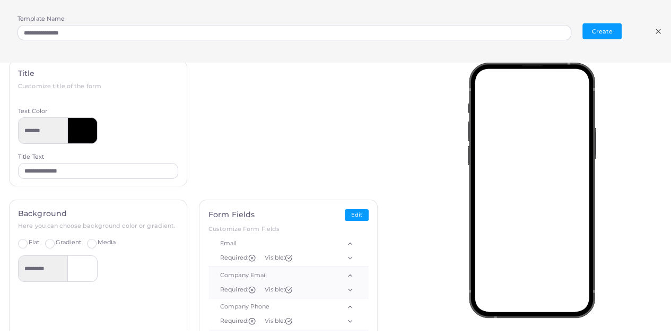
scroll to position [0, 0]
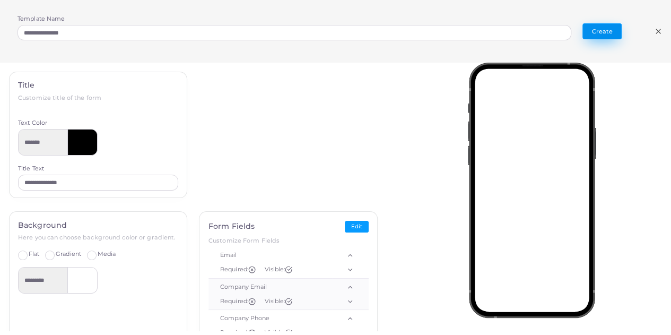
click at [386, 33] on button "Create" at bounding box center [602, 31] width 39 height 16
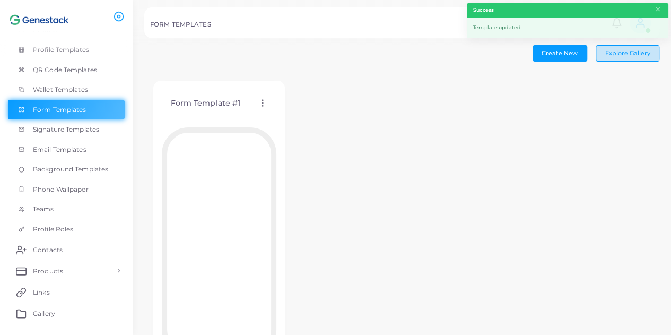
click at [386, 51] on span "Explore Gallery" at bounding box center [627, 52] width 45 height 7
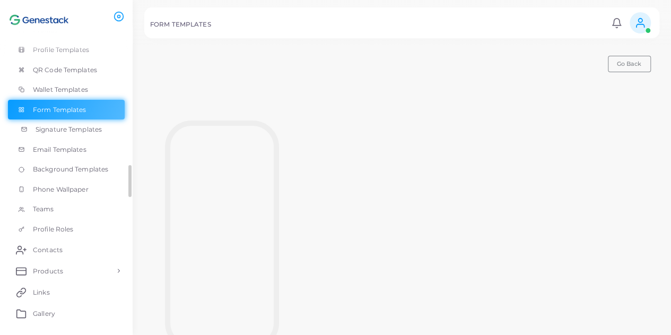
click at [79, 130] on span "Signature Templates" at bounding box center [69, 130] width 66 height 10
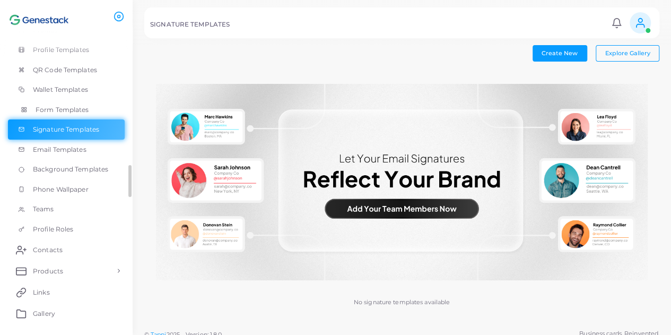
click at [79, 113] on span "Form Templates" at bounding box center [63, 110] width 54 height 10
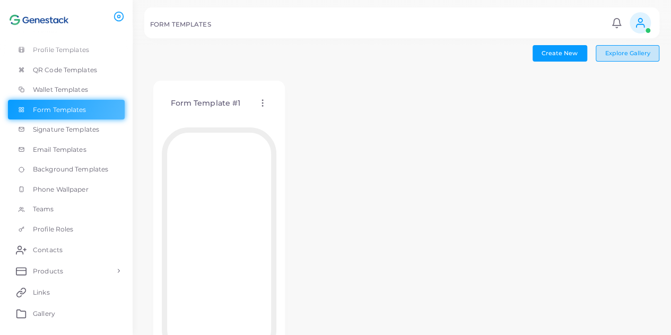
click at [386, 48] on button "Explore Gallery" at bounding box center [628, 53] width 64 height 16
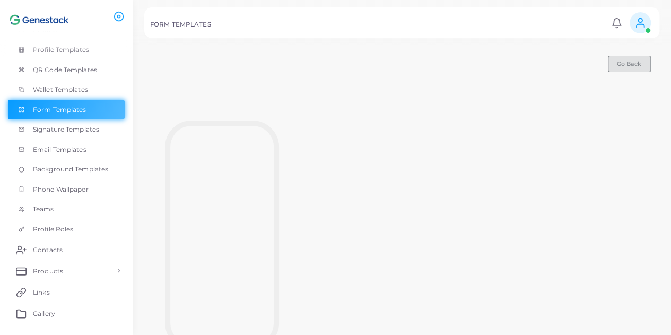
click at [386, 71] on button "Go Back" at bounding box center [629, 64] width 43 height 16
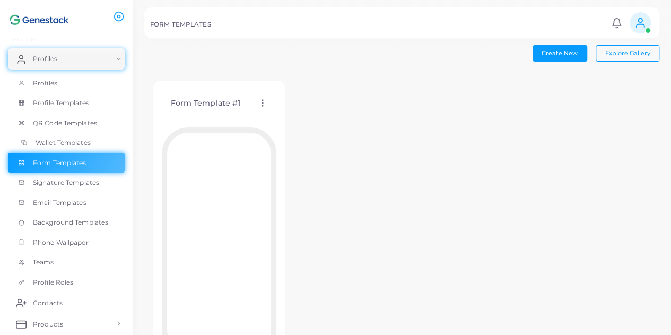
scroll to position [3, 0]
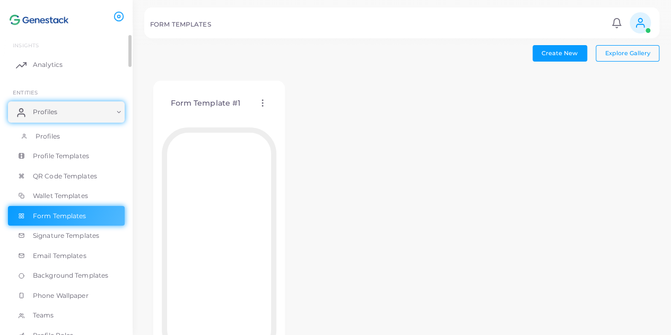
click at [50, 134] on span "Profiles" at bounding box center [48, 137] width 24 height 10
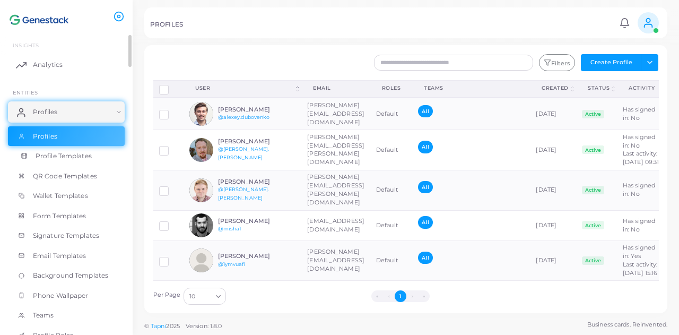
click at [42, 159] on span "Profile Templates" at bounding box center [64, 156] width 56 height 10
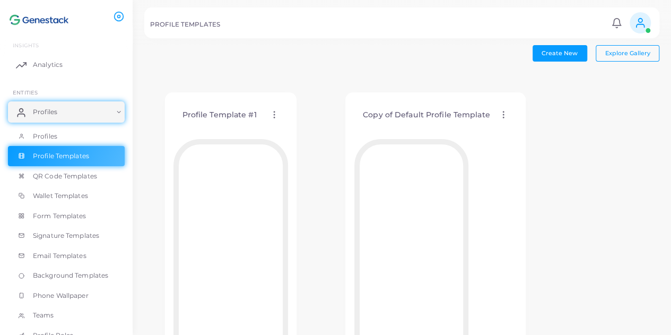
click at [273, 114] on icon at bounding box center [275, 115] width 10 height 10
click at [323, 168] on span "Delete Template" at bounding box center [319, 170] width 49 height 8
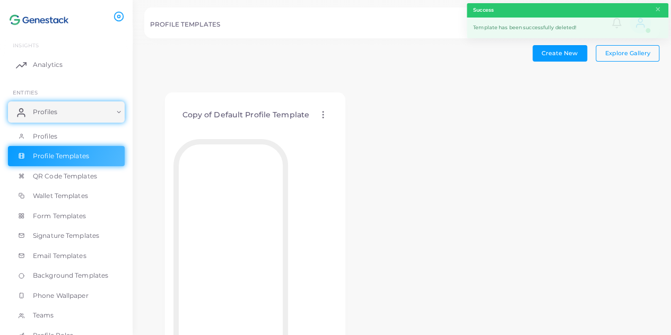
click at [324, 115] on icon at bounding box center [323, 115] width 10 height 10
click at [359, 169] on span "Delete Template" at bounding box center [370, 171] width 49 height 8
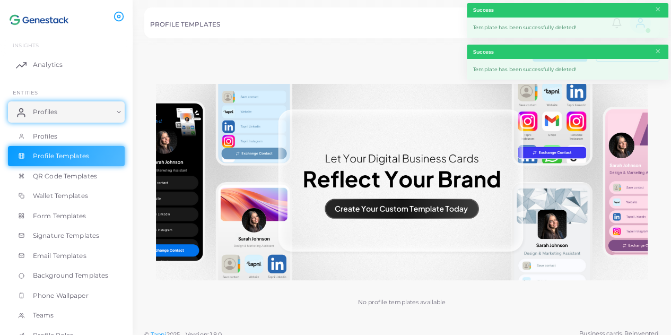
drag, startPoint x: 650, startPoint y: 54, endPoint x: 653, endPoint y: 49, distance: 5.5
click at [386, 54] on header "Success ×" at bounding box center [568, 52] width 202 height 14
click at [386, 47] on header "Success ×" at bounding box center [568, 52] width 202 height 14
click at [386, 14] on button "×" at bounding box center [658, 10] width 7 height 12
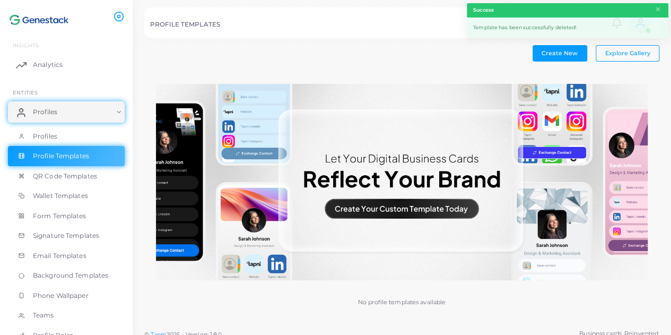
click at [386, 61] on div "Create New Explore Gallery No profile templates available" at bounding box center [401, 184] width 515 height 279
click at [386, 54] on span "Explore Gallery" at bounding box center [627, 52] width 45 height 7
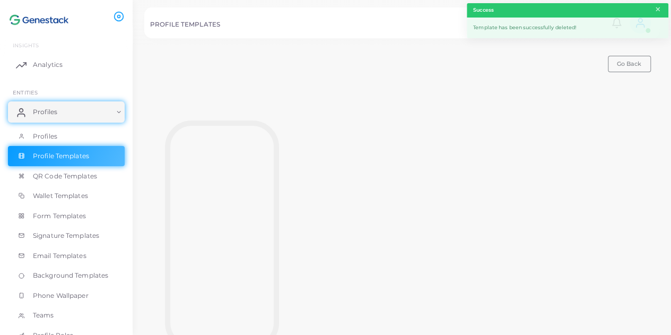
click at [386, 9] on button "×" at bounding box center [658, 10] width 7 height 12
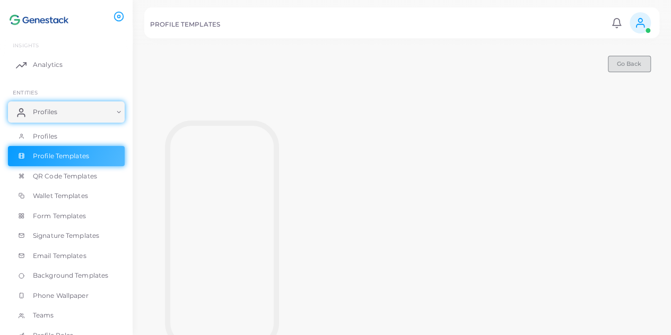
drag, startPoint x: 619, startPoint y: 59, endPoint x: 614, endPoint y: 63, distance: 5.6
click at [386, 61] on button "Go Back" at bounding box center [629, 64] width 43 height 16
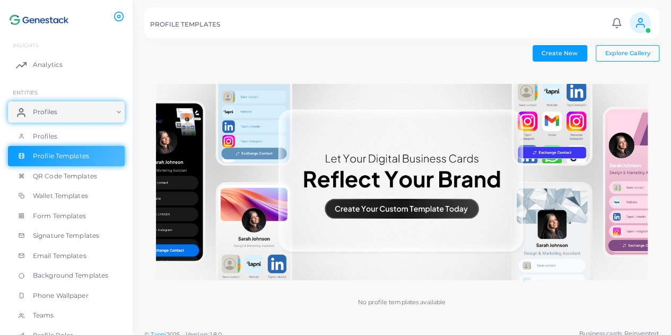
click at [386, 212] on img at bounding box center [402, 182] width 492 height 197
click at [386, 280] on div "No profile templates available" at bounding box center [401, 198] width 515 height 252
click at [386, 305] on p "No profile templates available" at bounding box center [402, 302] width 88 height 9
drag, startPoint x: 337, startPoint y: 311, endPoint x: 310, endPoint y: 306, distance: 27.6
click at [337, 311] on div "No profile templates available" at bounding box center [401, 198] width 515 height 252
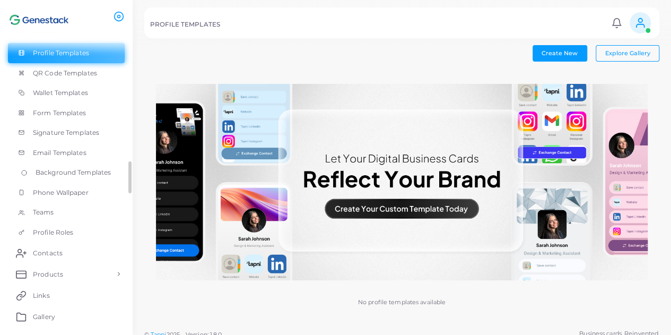
scroll to position [159, 0]
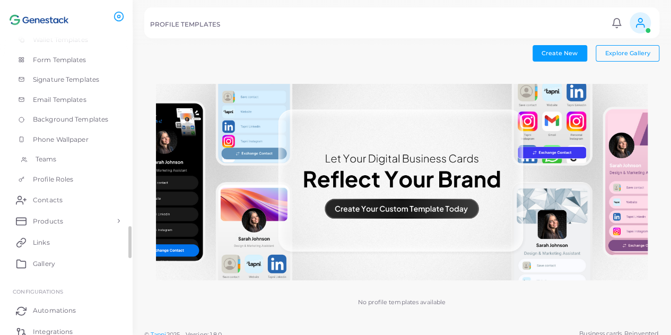
click at [67, 152] on link "Teams" at bounding box center [66, 159] width 117 height 20
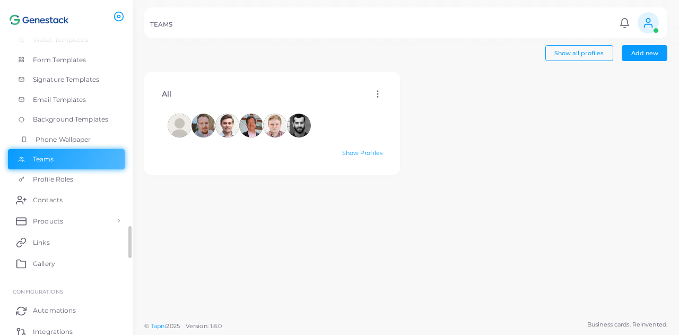
click at [66, 144] on span "Phone Wallpaper" at bounding box center [64, 140] width 56 height 10
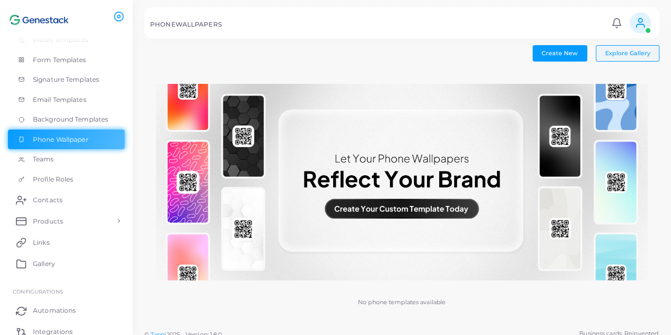
click at [386, 45] on div "Create New Explore Gallery No phone templates available" at bounding box center [402, 162] width 539 height 324
click at [386, 48] on button "Explore Gallery" at bounding box center [628, 53] width 64 height 16
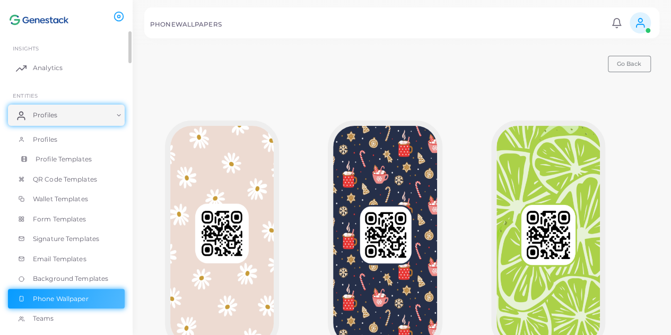
click at [54, 155] on span "Profile Templates" at bounding box center [64, 159] width 56 height 10
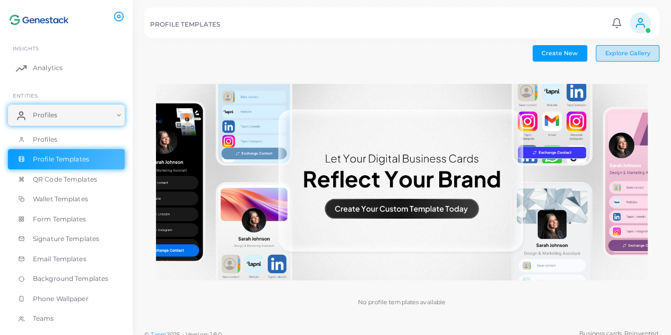
click at [386, 57] on button "Explore Gallery" at bounding box center [628, 53] width 64 height 16
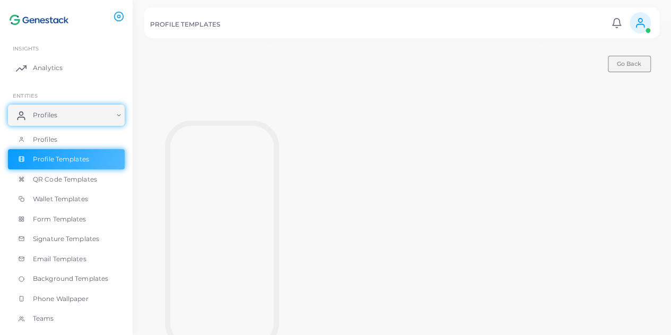
drag, startPoint x: 653, startPoint y: 62, endPoint x: 629, endPoint y: 65, distance: 24.1
click at [386, 64] on div "Go Back" at bounding box center [401, 64] width 515 height 16
click at [386, 65] on span "Go Back" at bounding box center [629, 63] width 24 height 7
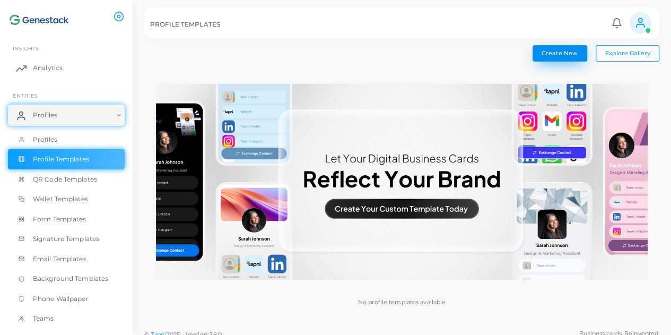
click at [386, 59] on button "Create New" at bounding box center [560, 53] width 55 height 16
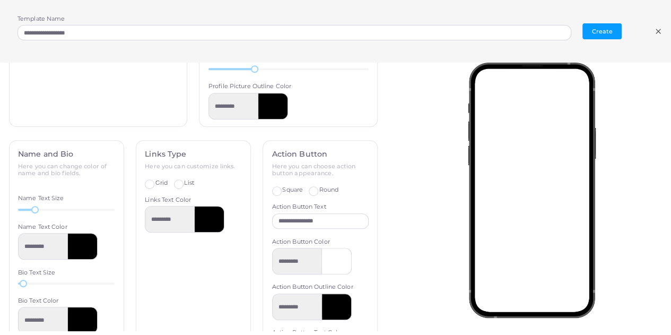
scroll to position [371, 0]
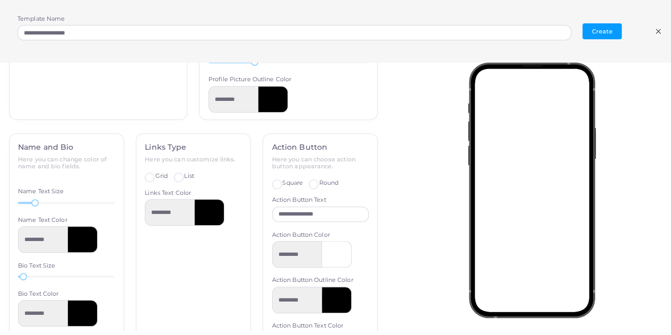
click at [184, 173] on label "List" at bounding box center [189, 176] width 10 height 8
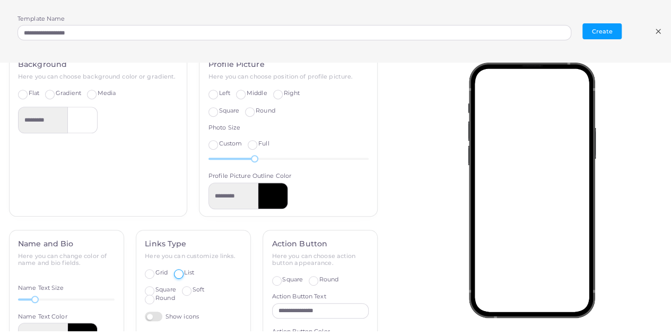
scroll to position [273, 0]
